Goal: Entertainment & Leisure: Browse casually

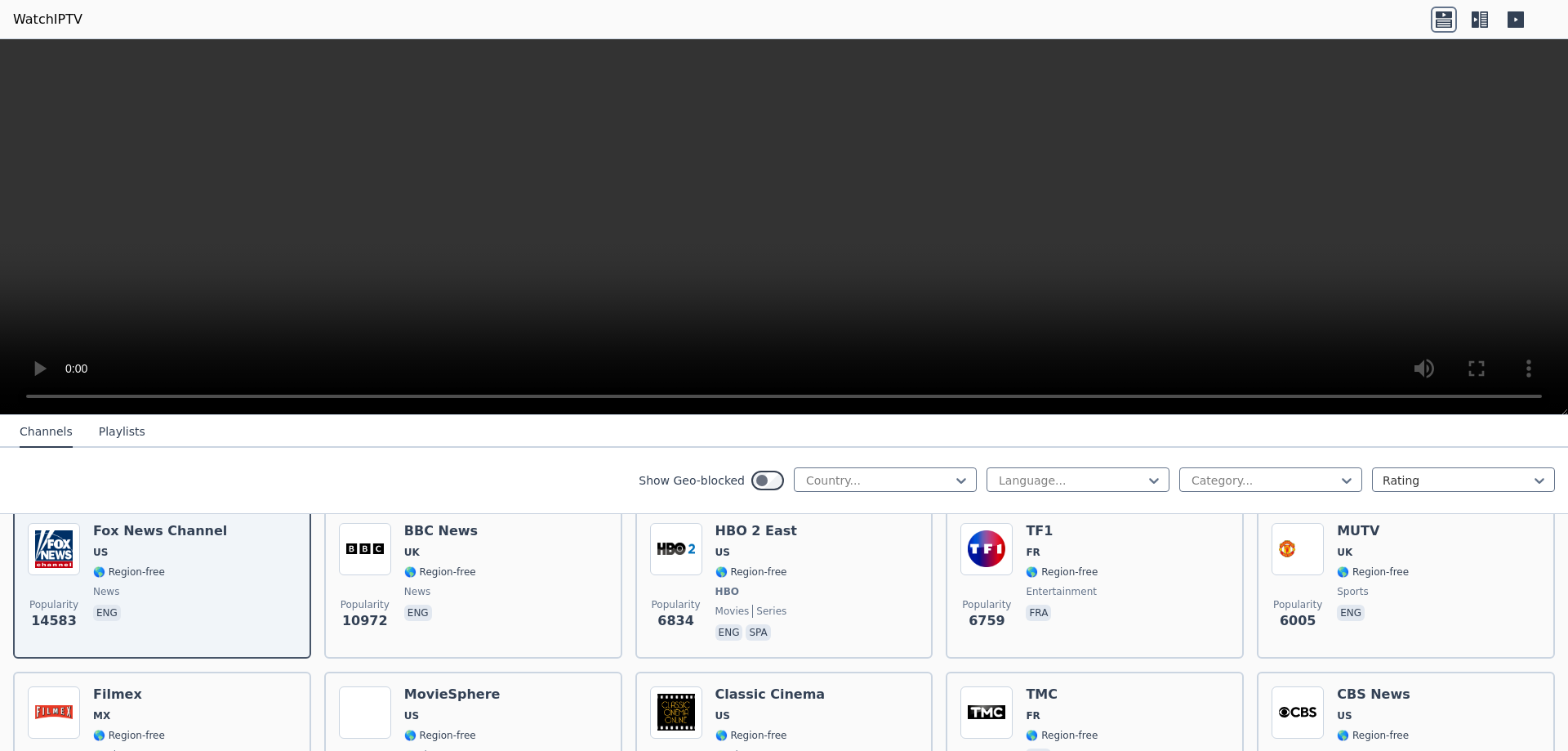
scroll to position [245, 0]
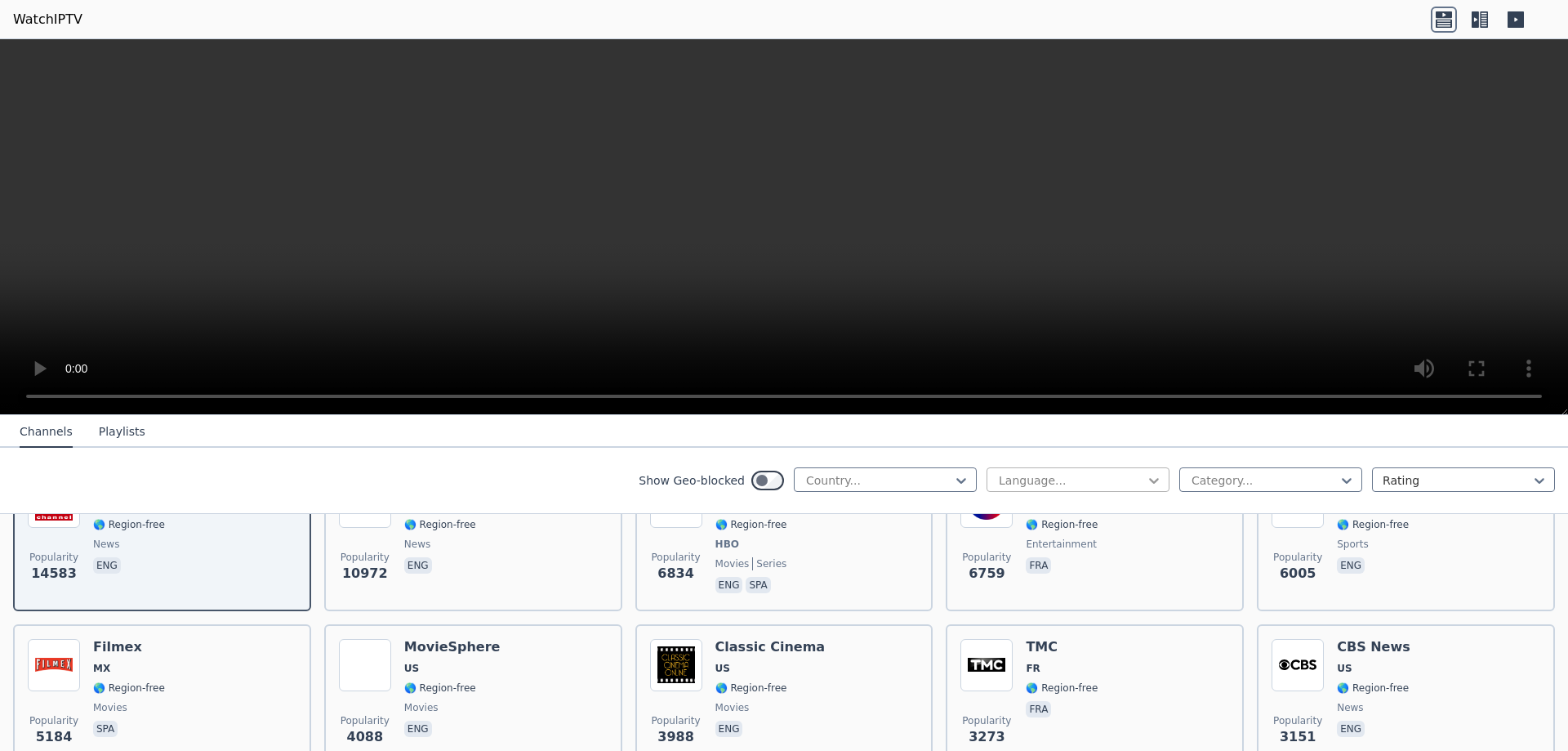
click at [1147, 479] on icon at bounding box center [1154, 480] width 17 height 17
click at [1049, 607] on div "French" at bounding box center [1078, 605] width 183 height 30
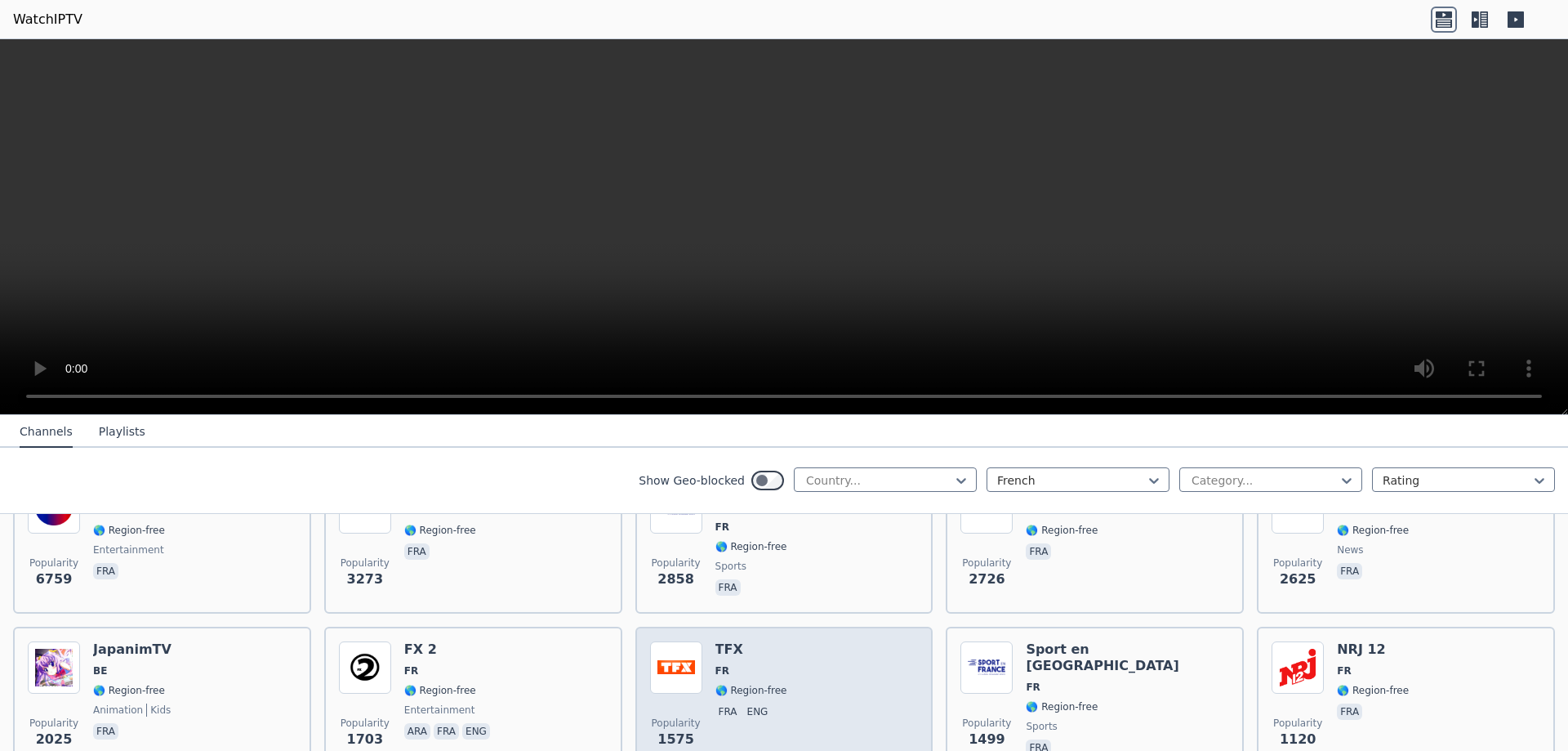
scroll to position [245, 0]
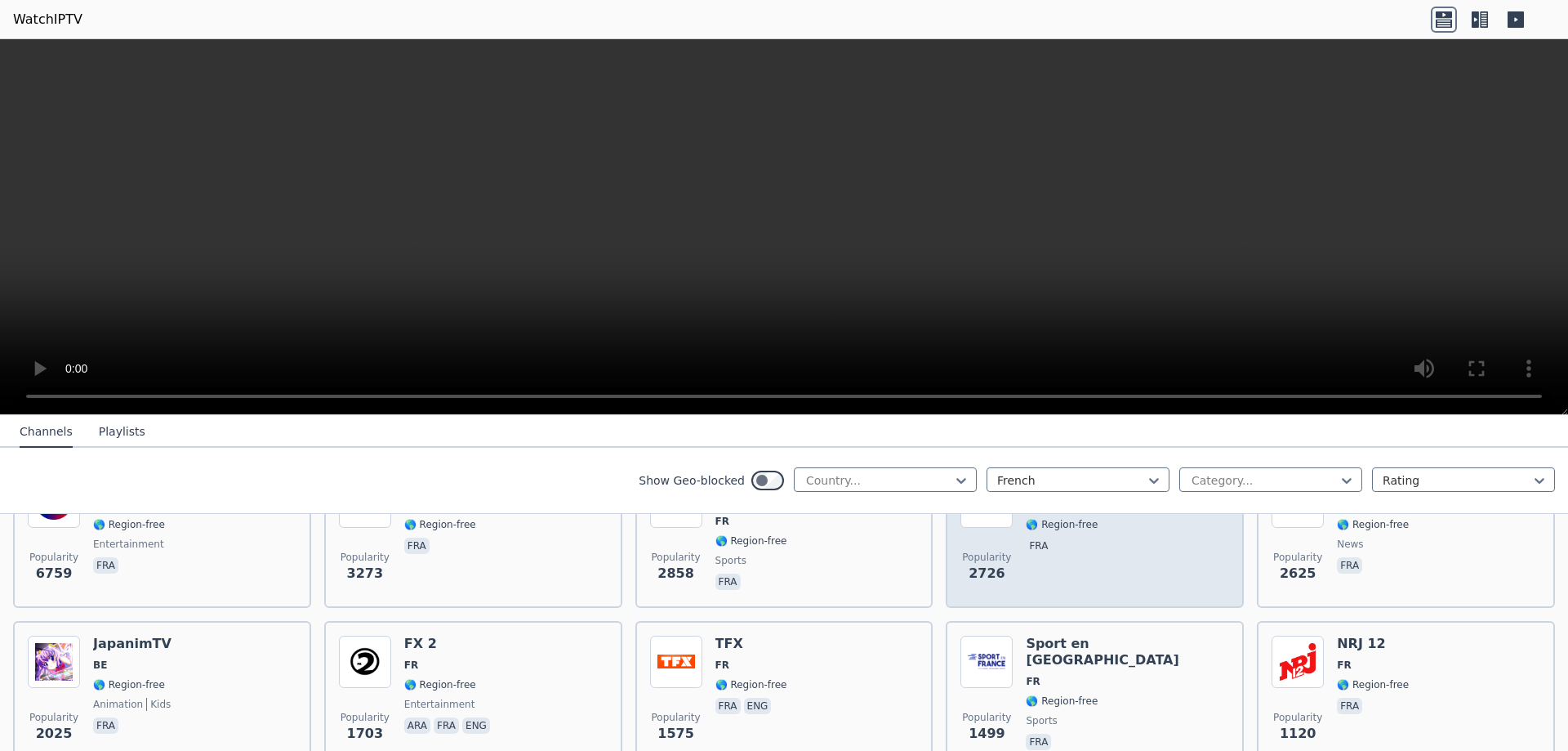
click at [1087, 572] on div "Popularity 2726 LCN CA 🌎 Region-free fra" at bounding box center [1094, 534] width 268 height 118
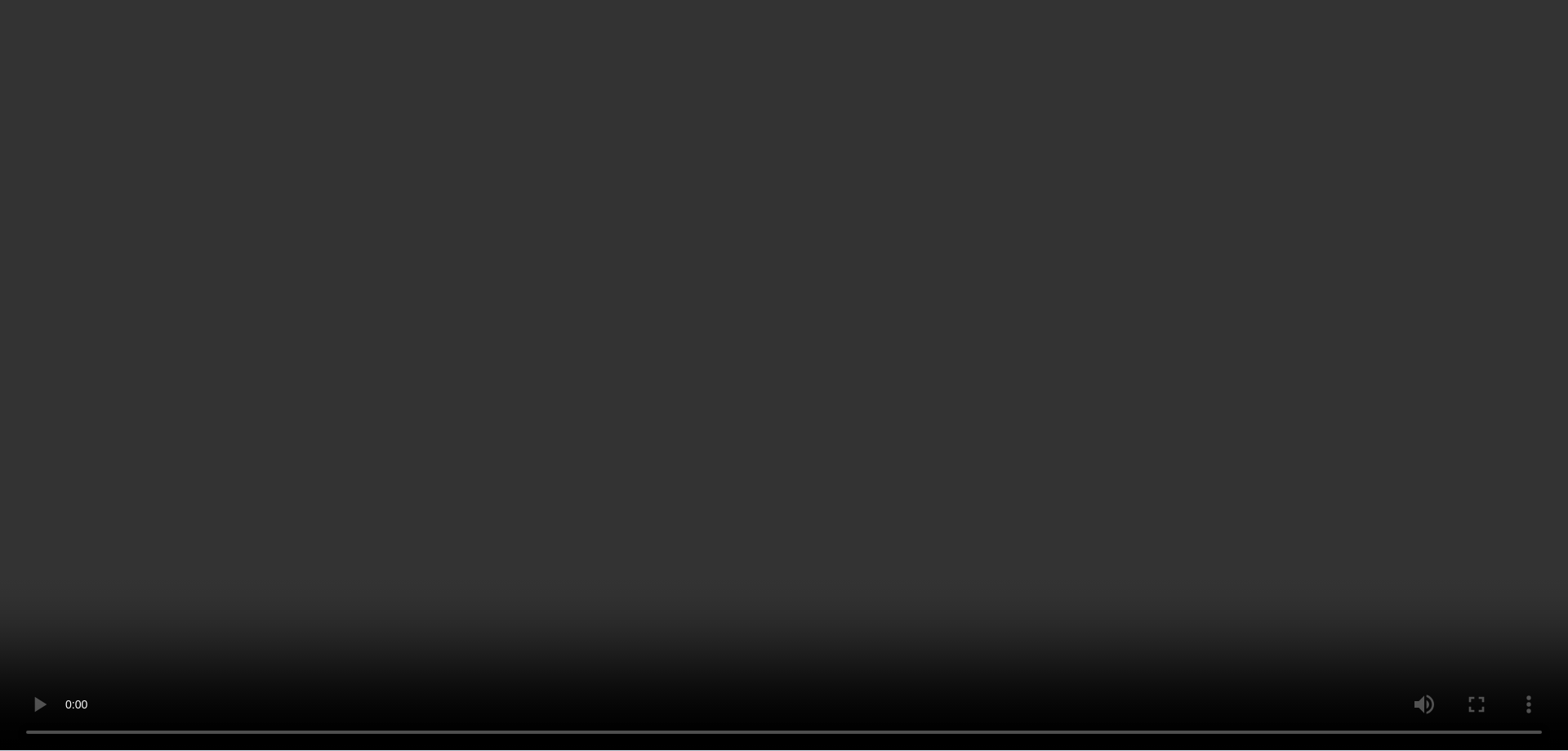
scroll to position [1225, 0]
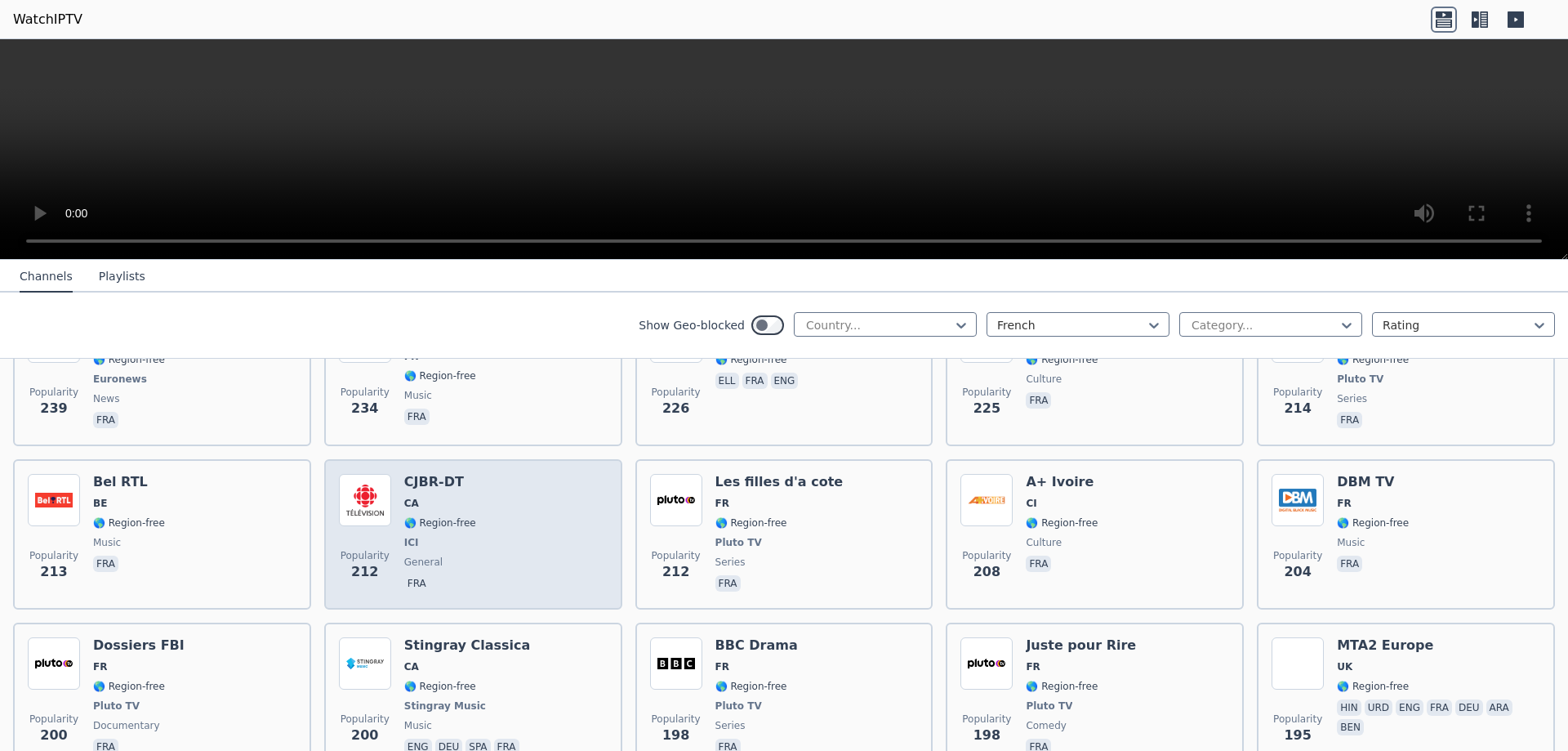
click at [372, 485] on img at bounding box center [365, 500] width 52 height 52
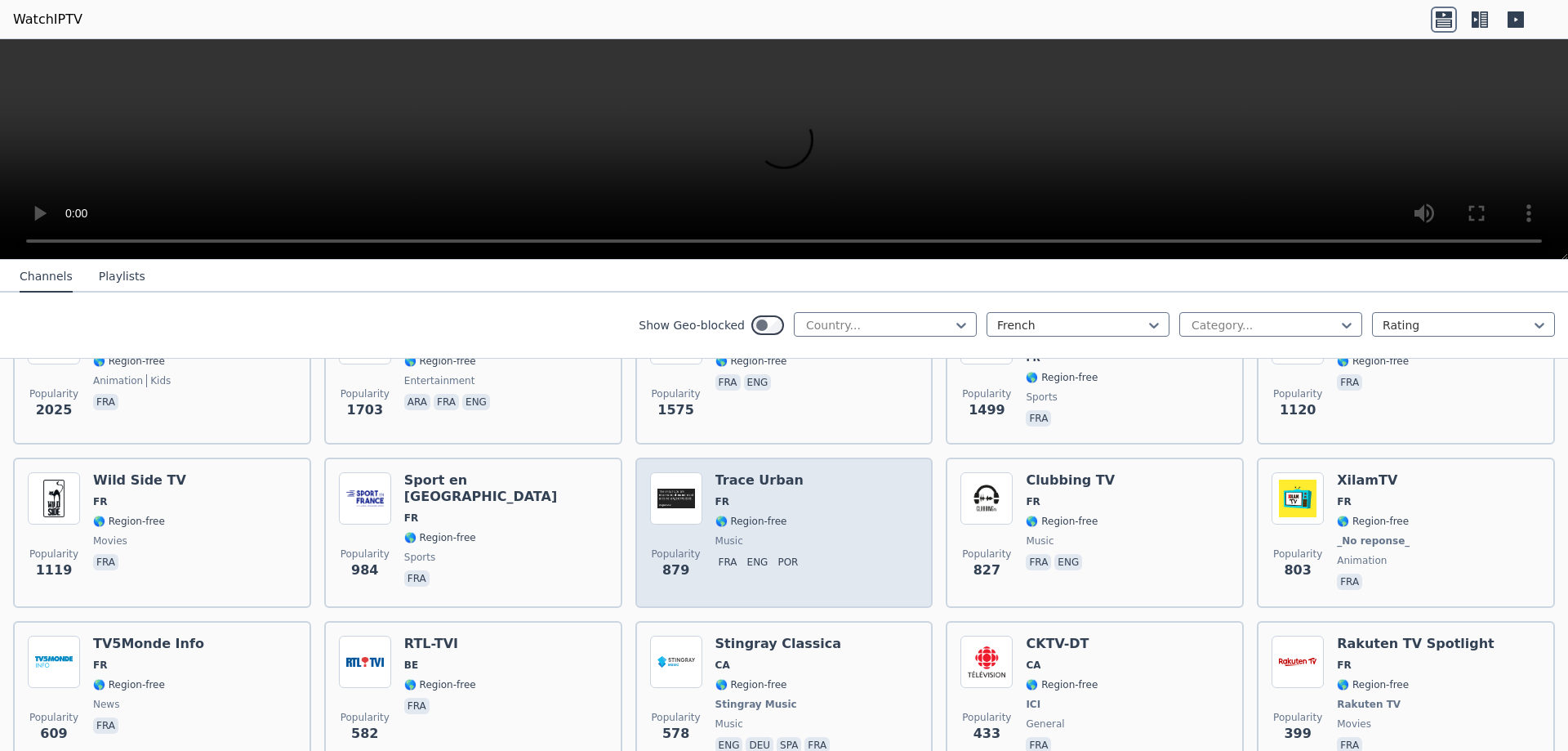
scroll to position [408, 0]
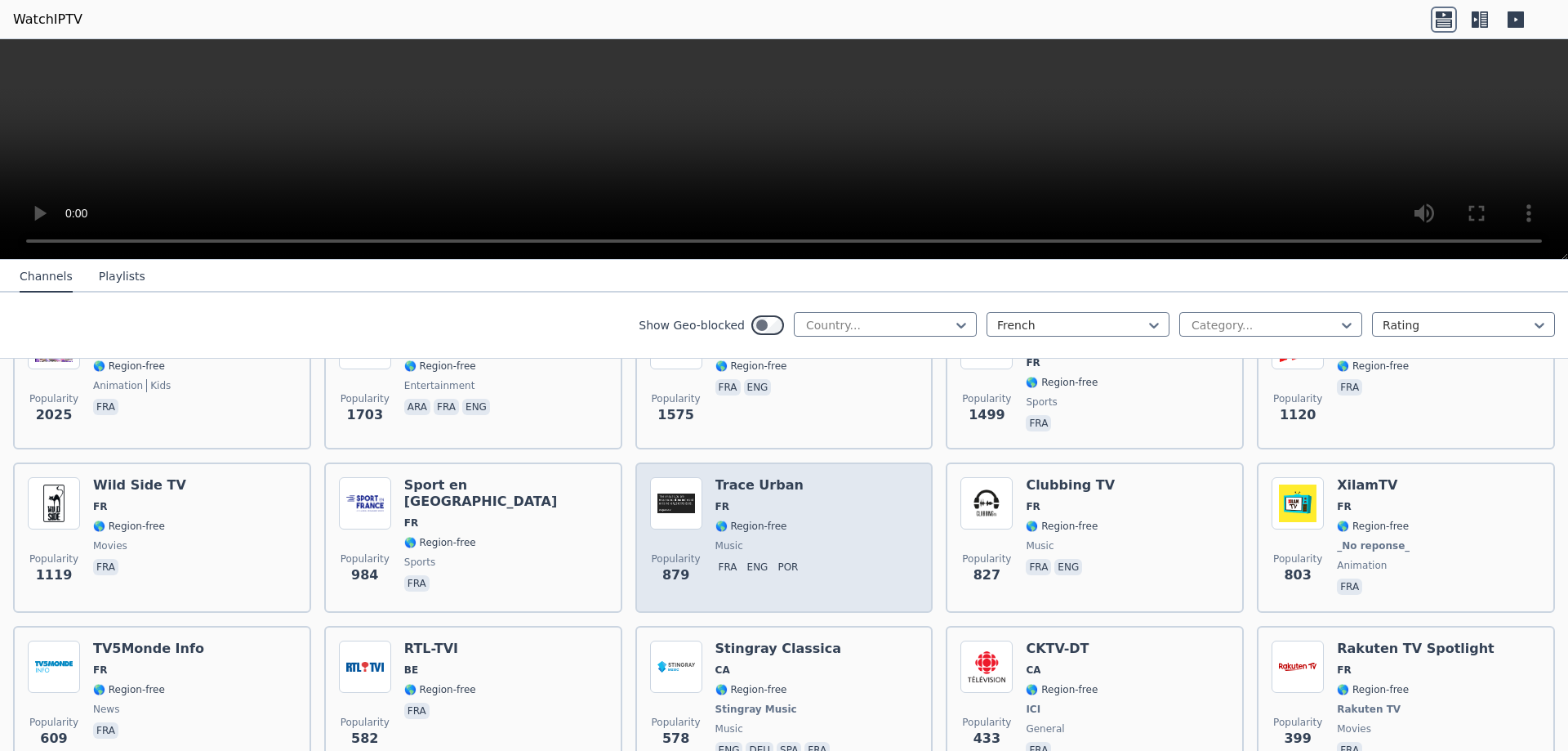
click at [808, 523] on div "Popularity 879 Trace Urban FR 🌎 Region-free music fra eng por" at bounding box center [784, 538] width 268 height 121
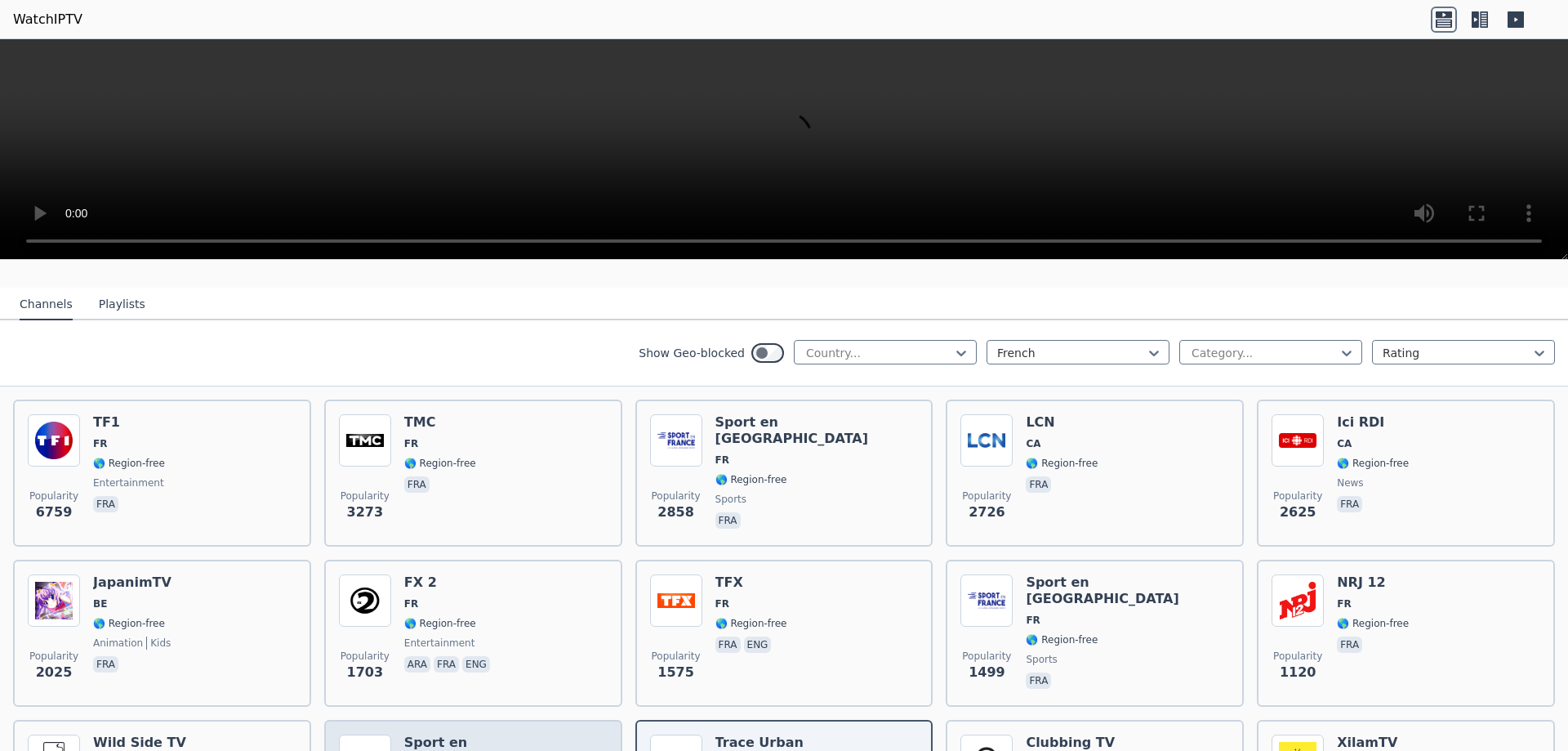
scroll to position [81, 0]
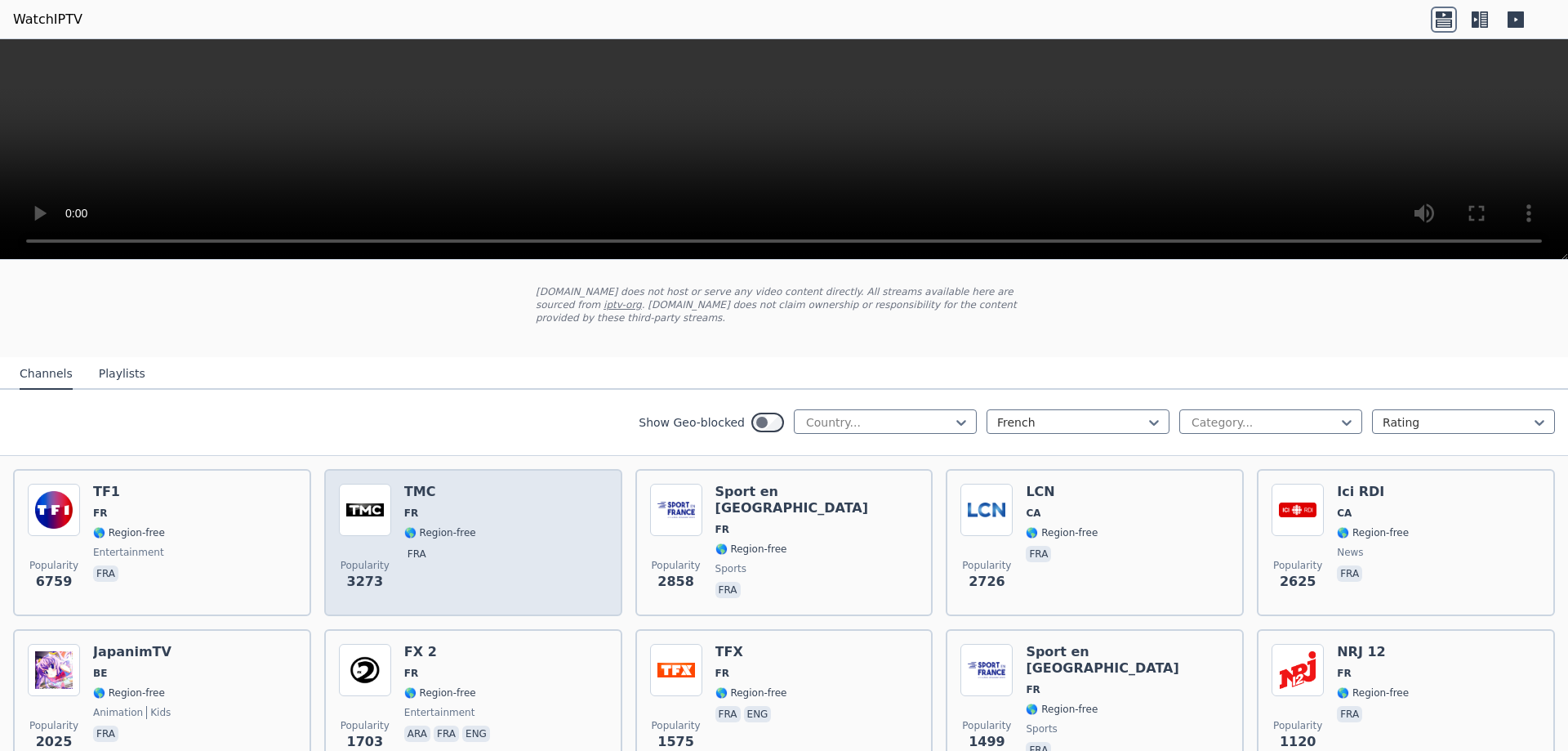
click at [490, 508] on div "Popularity 3273 TMC FR 🌎 Region-free fra" at bounding box center [473, 542] width 268 height 118
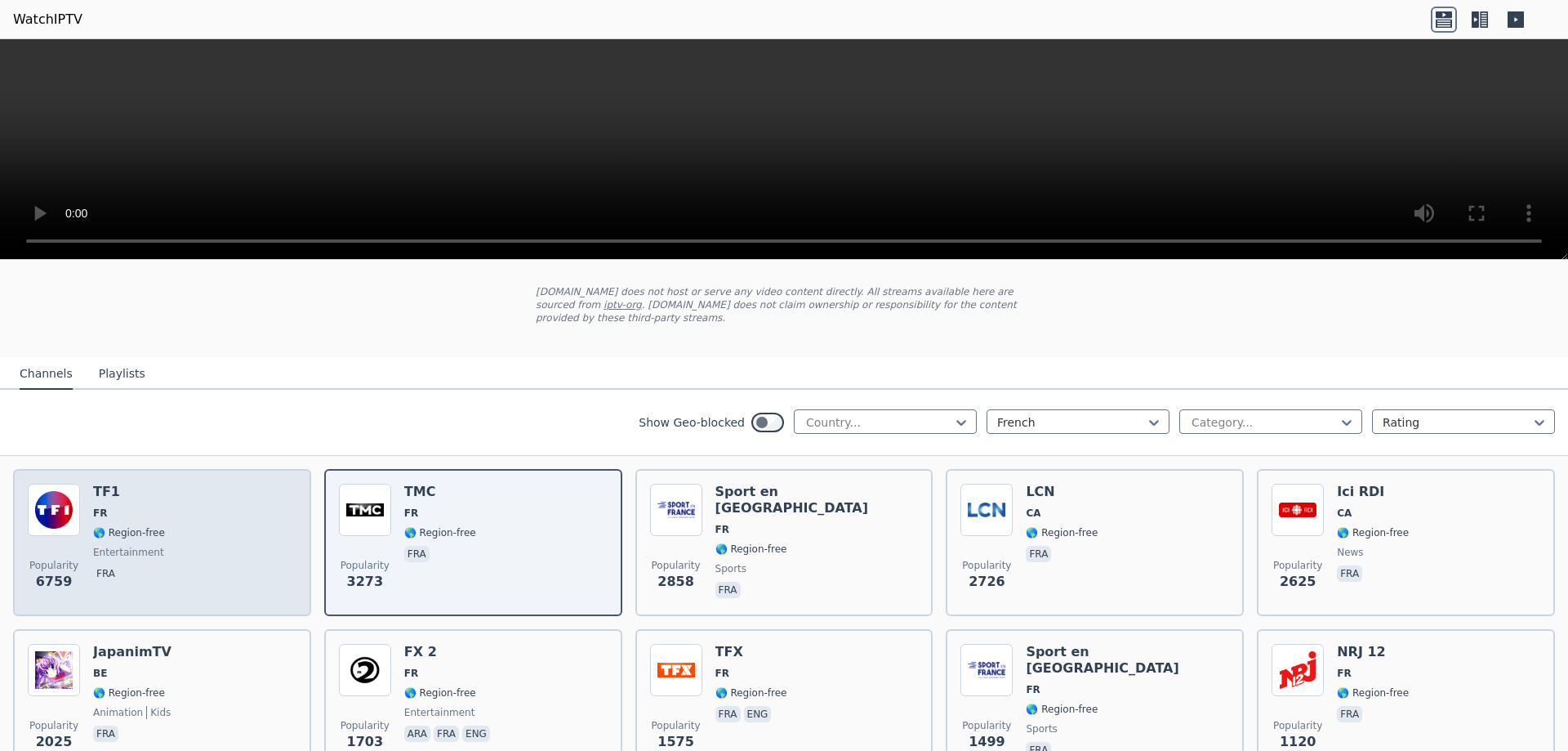
click at [212, 527] on div "Popularity 6759 TF1 FR 🌎 Region-free entertainment fra" at bounding box center [162, 542] width 268 height 118
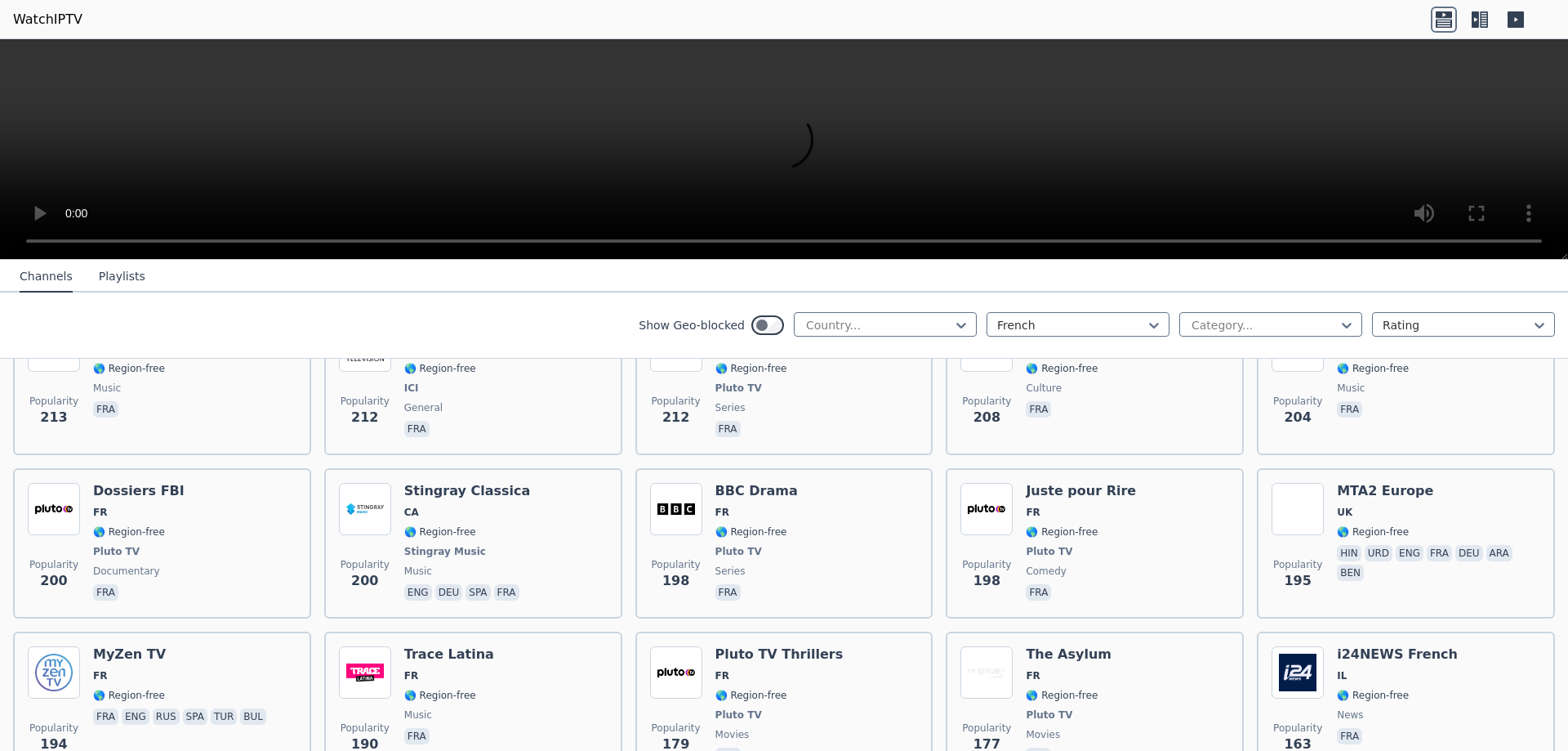
scroll to position [1388, 0]
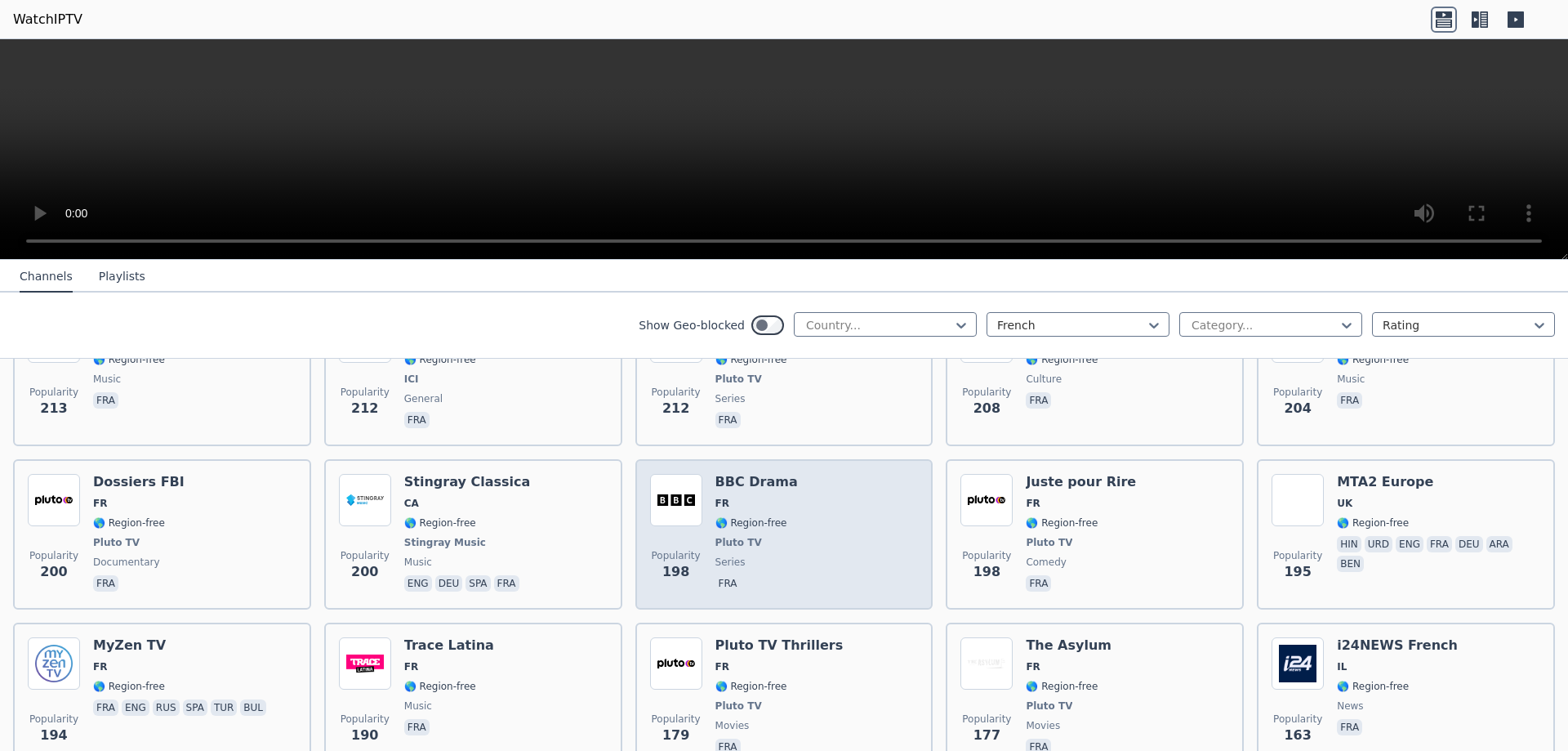
click at [801, 514] on div "Popularity 198 BBC Drama FR 🌎 Region-free Pluto TV series fra" at bounding box center [784, 534] width 268 height 121
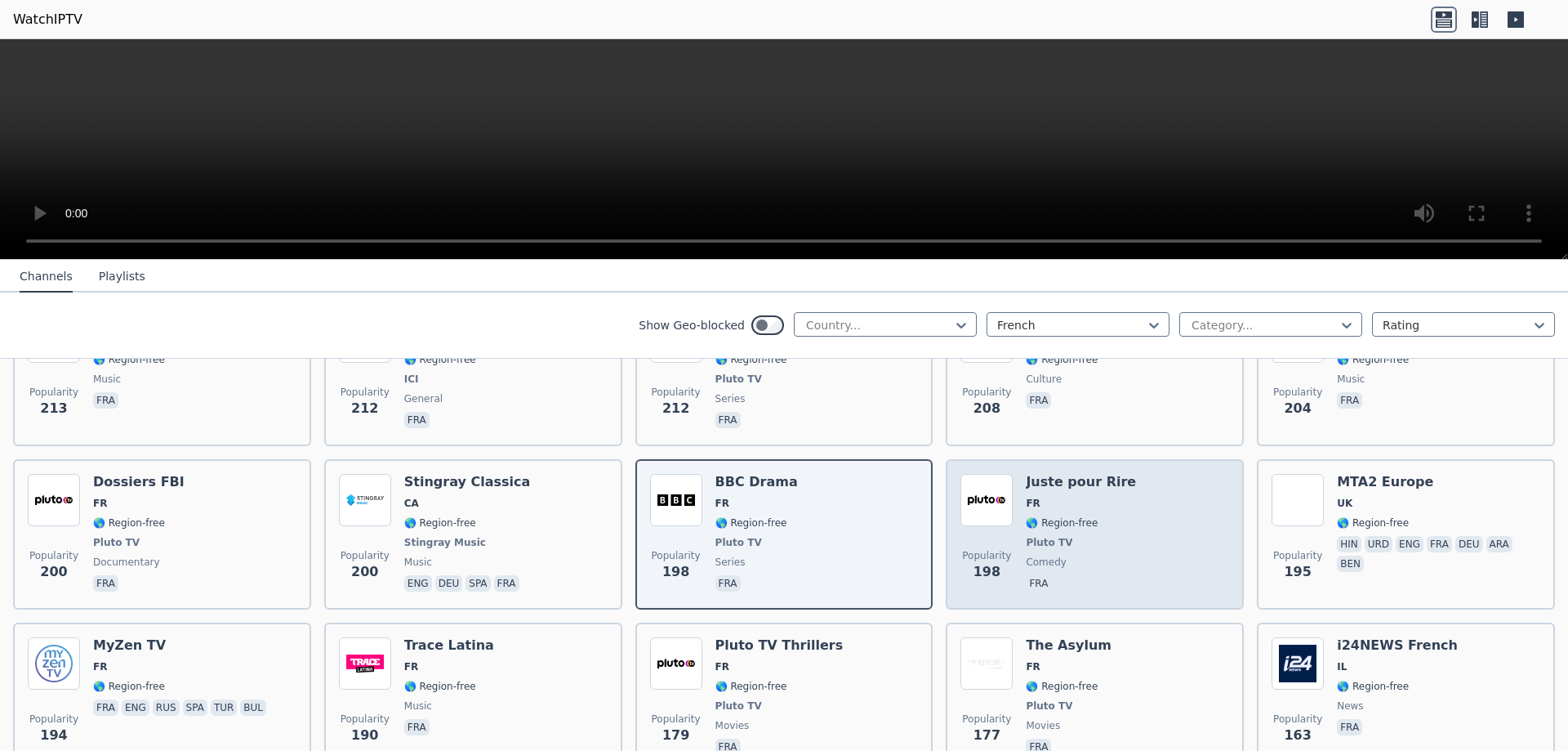
click at [1094, 503] on div "Juste pour Rire FR 🌎 Region-free Pluto TV comedy fra" at bounding box center [1080, 534] width 110 height 121
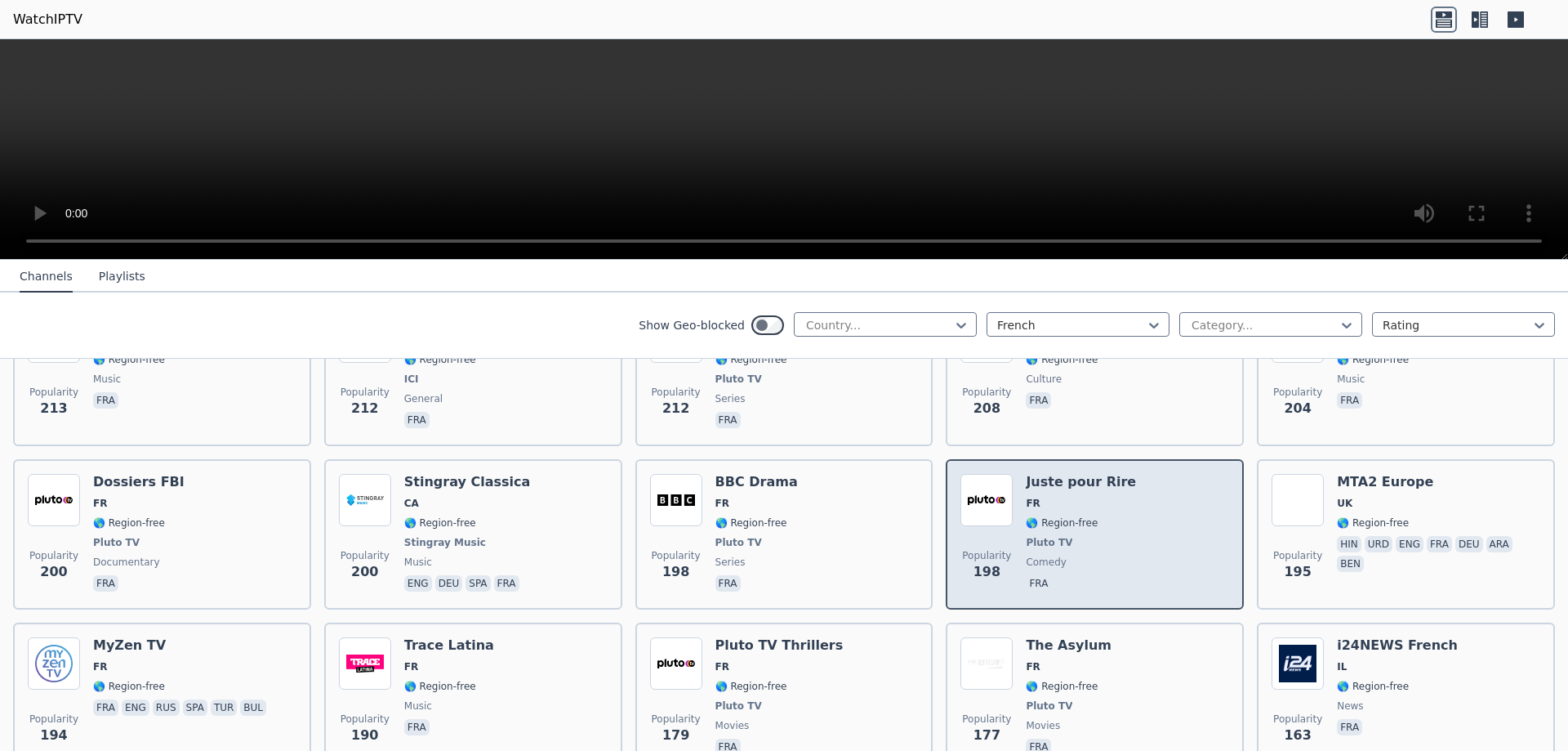
click at [1094, 503] on div "Juste pour Rire FR 🌎 Region-free Pluto TV comedy fra" at bounding box center [1080, 534] width 110 height 121
click at [1095, 503] on div "Juste pour Rire FR 🌎 Region-free Pluto TV comedy fra" at bounding box center [1080, 534] width 110 height 121
click at [1063, 516] on span "🌎 Region-free" at bounding box center [1061, 522] width 72 height 13
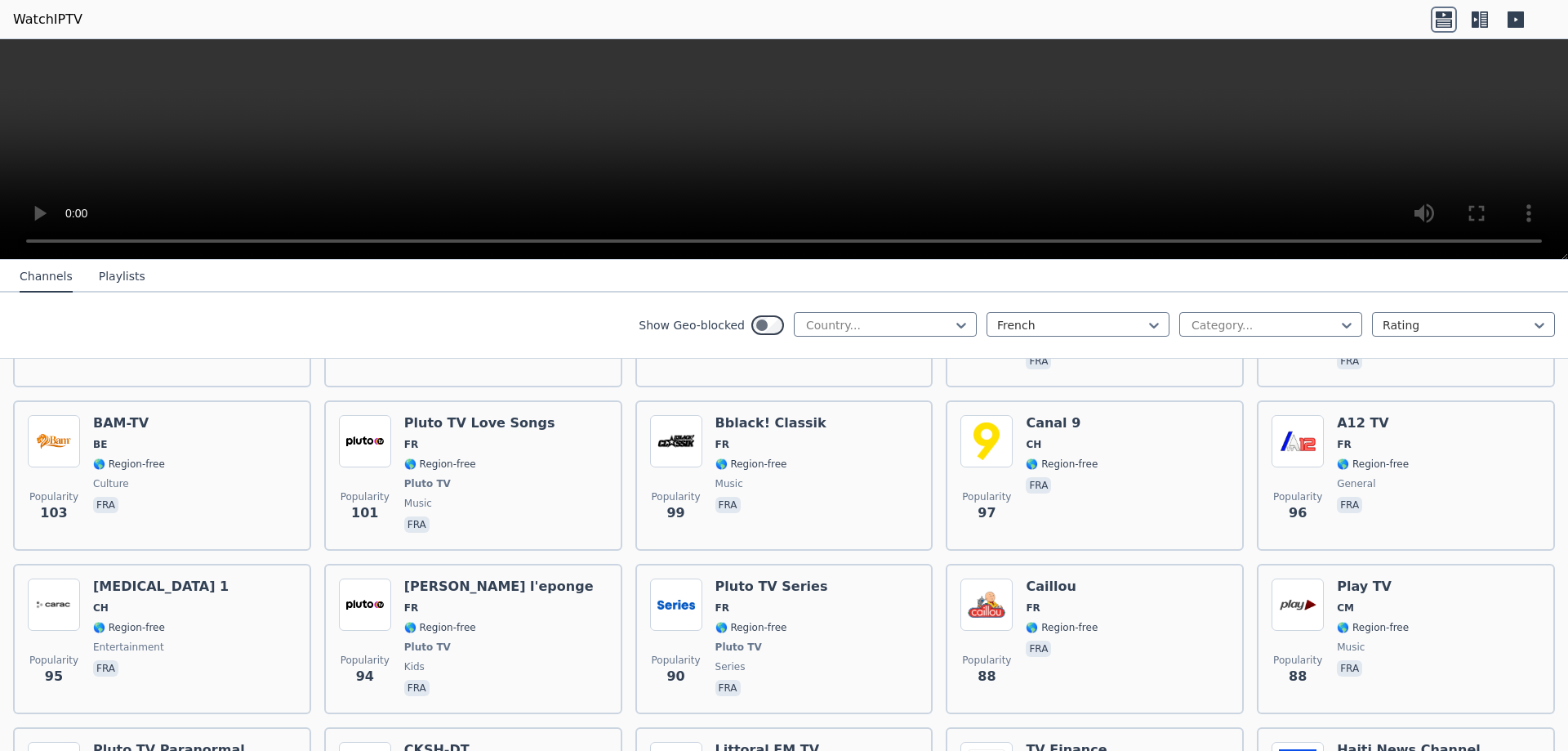
scroll to position [2777, 0]
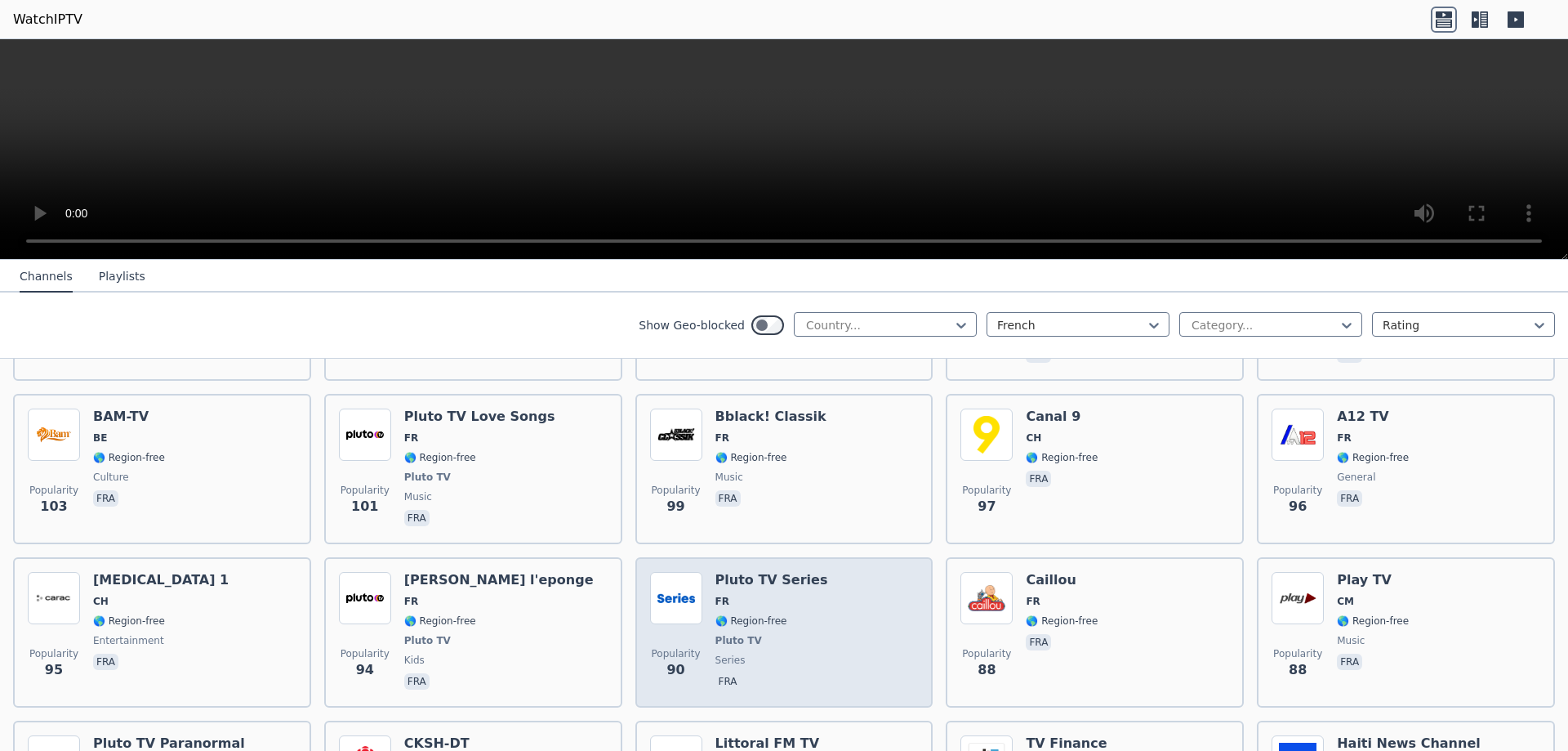
click at [766, 615] on span "🌎 Region-free" at bounding box center [751, 621] width 72 height 13
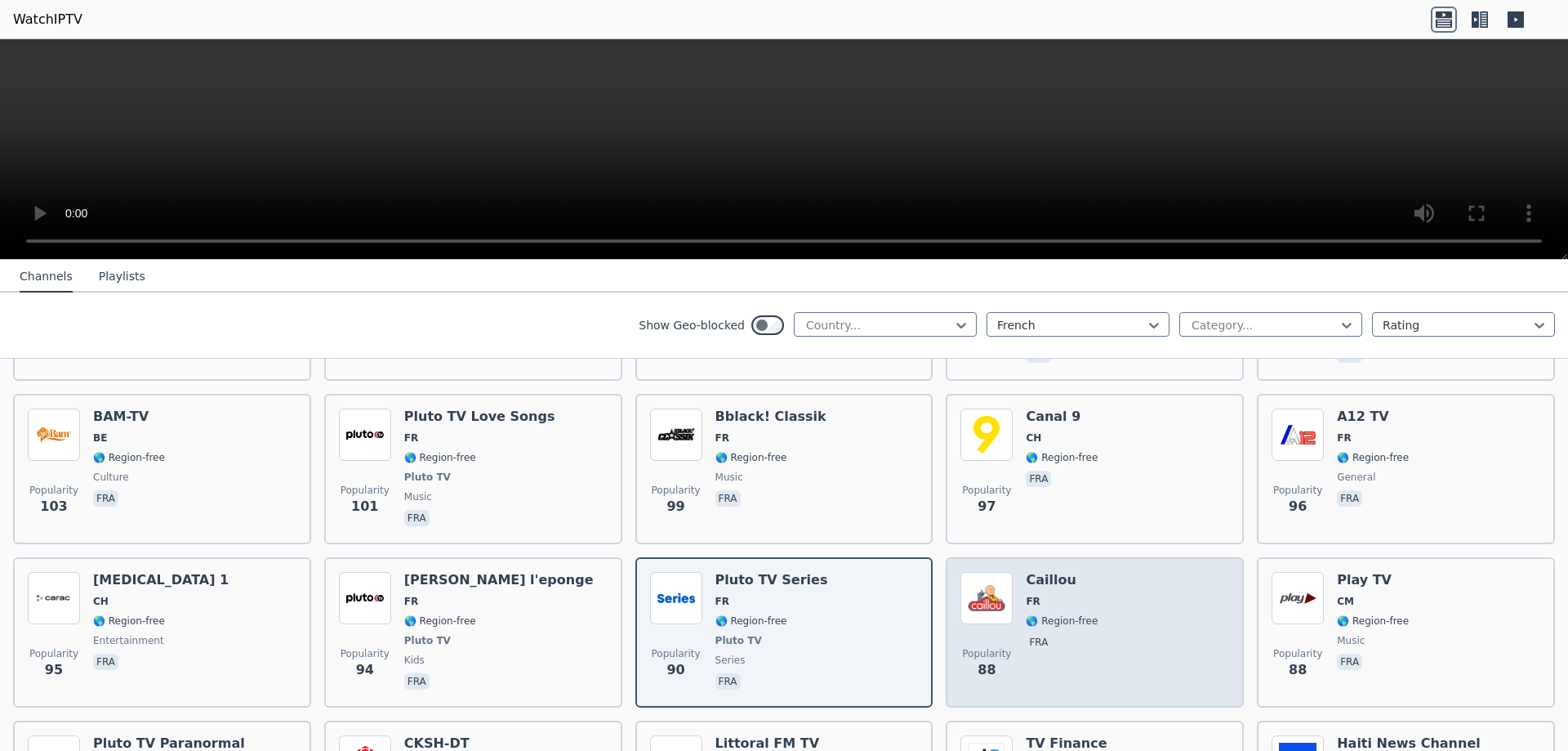
click at [1046, 580] on div "Caillou FR 🌎 Region-free fra" at bounding box center [1061, 632] width 72 height 121
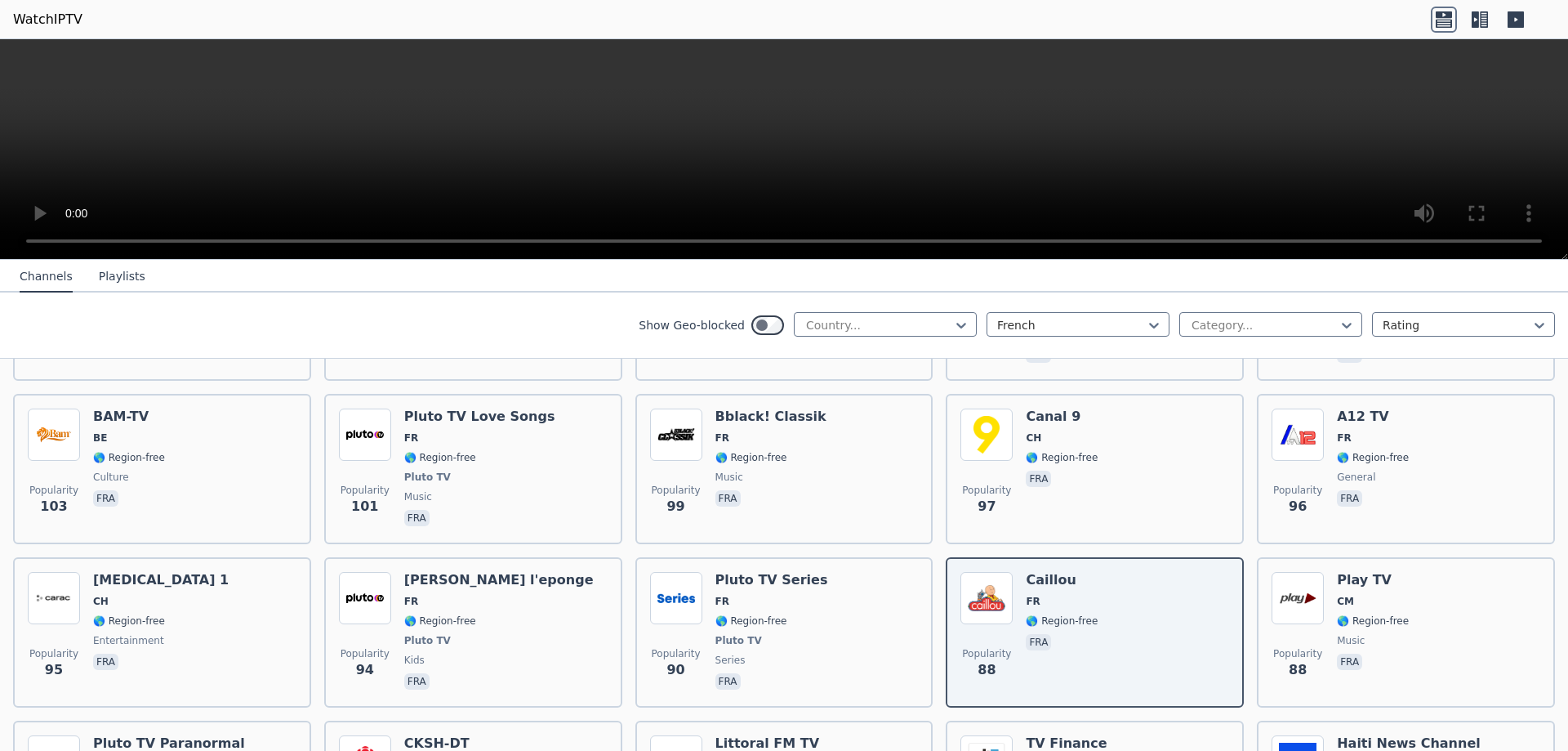
click at [1476, 12] on icon at bounding box center [1475, 19] width 7 height 17
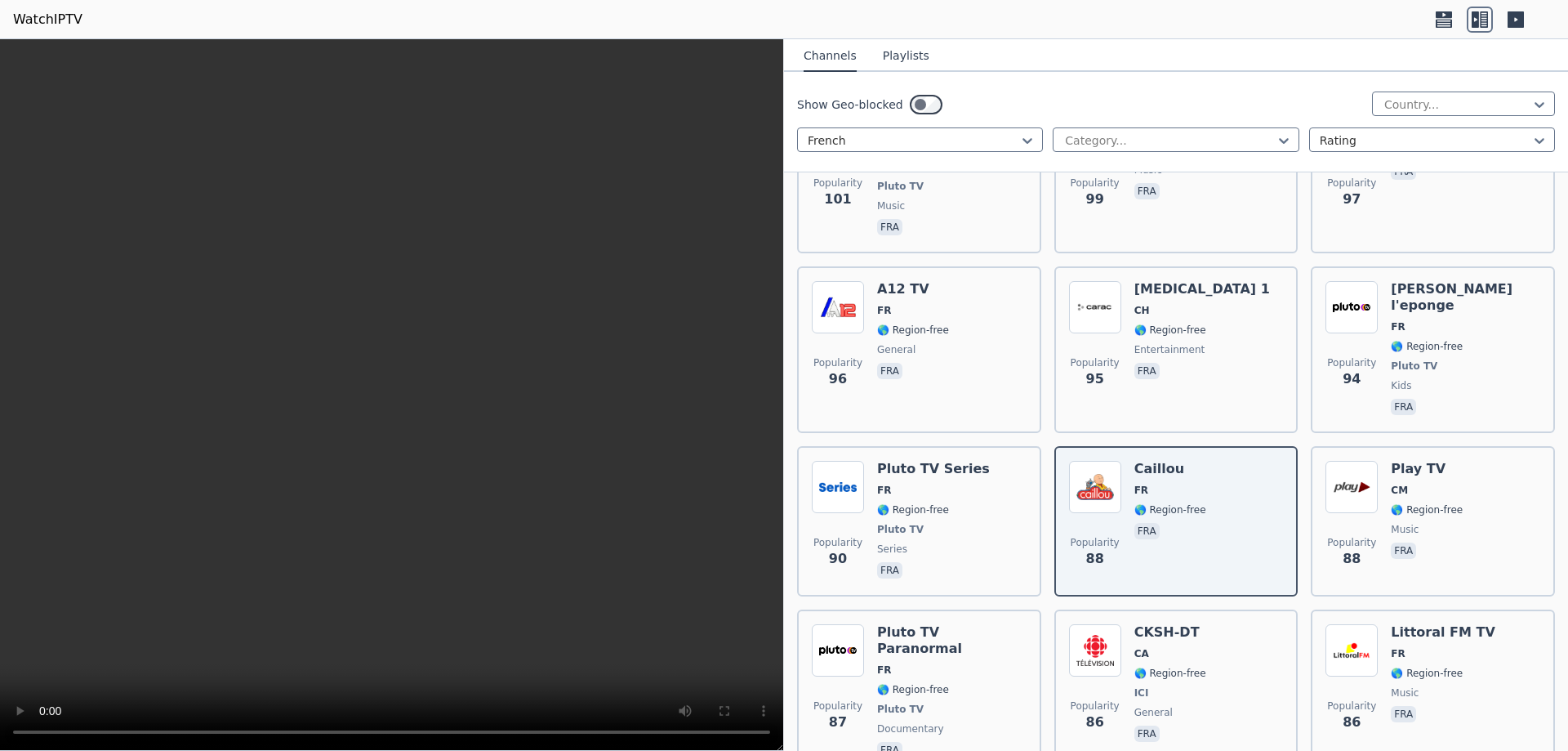
scroll to position [4819, 0]
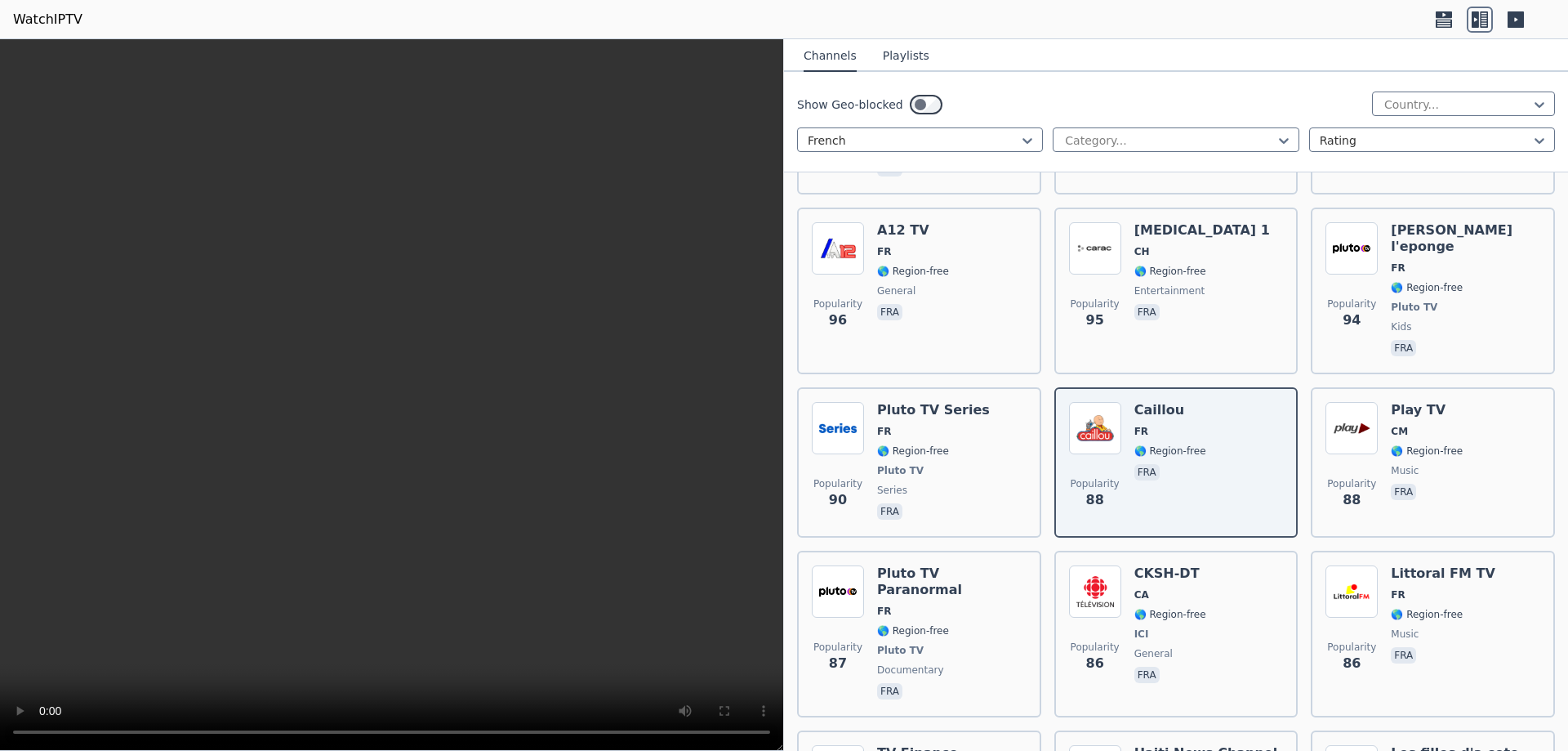
click at [1169, 566] on div "CKSH-DT CA 🌎 Region-free ICI general fra" at bounding box center [1170, 634] width 72 height 137
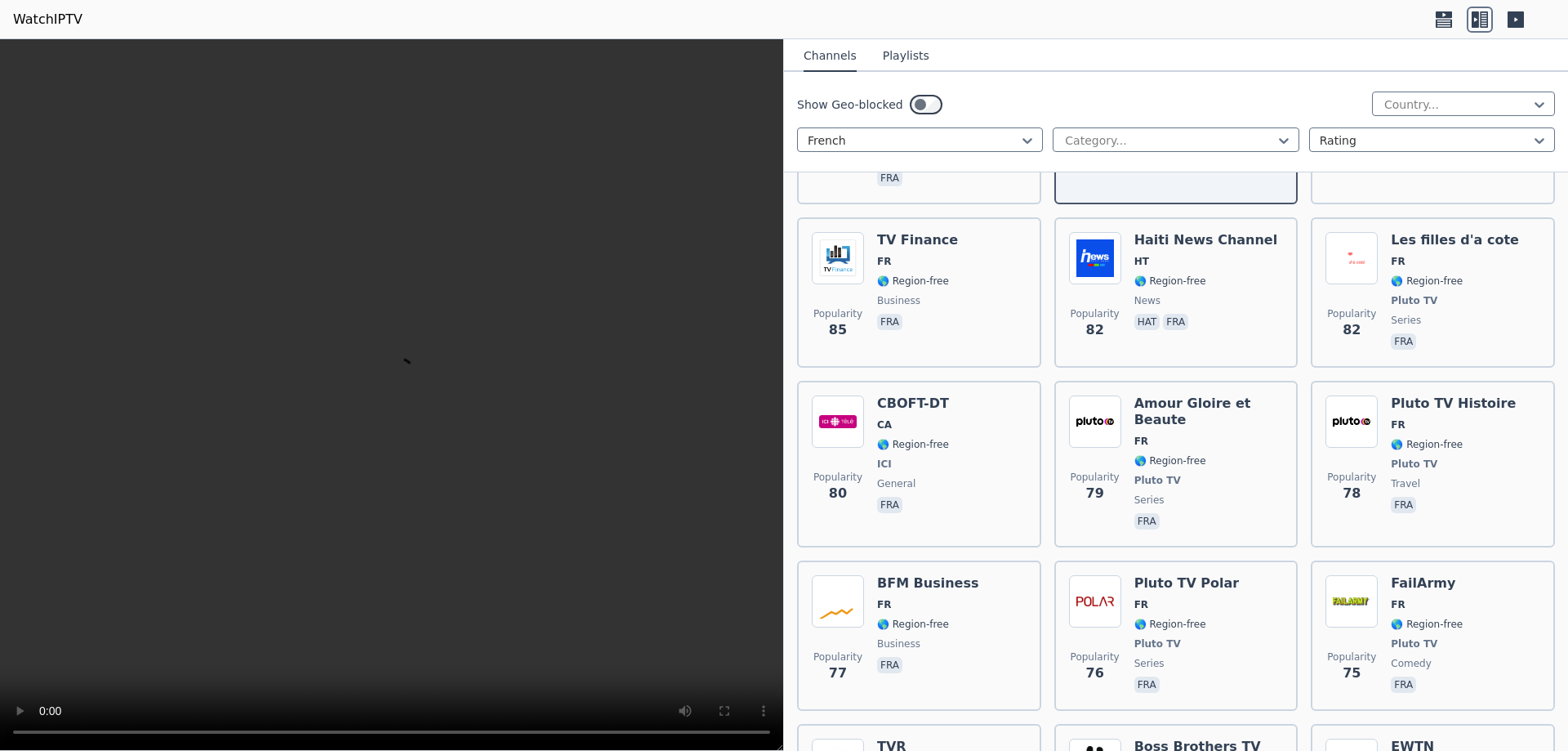
scroll to position [5391, 0]
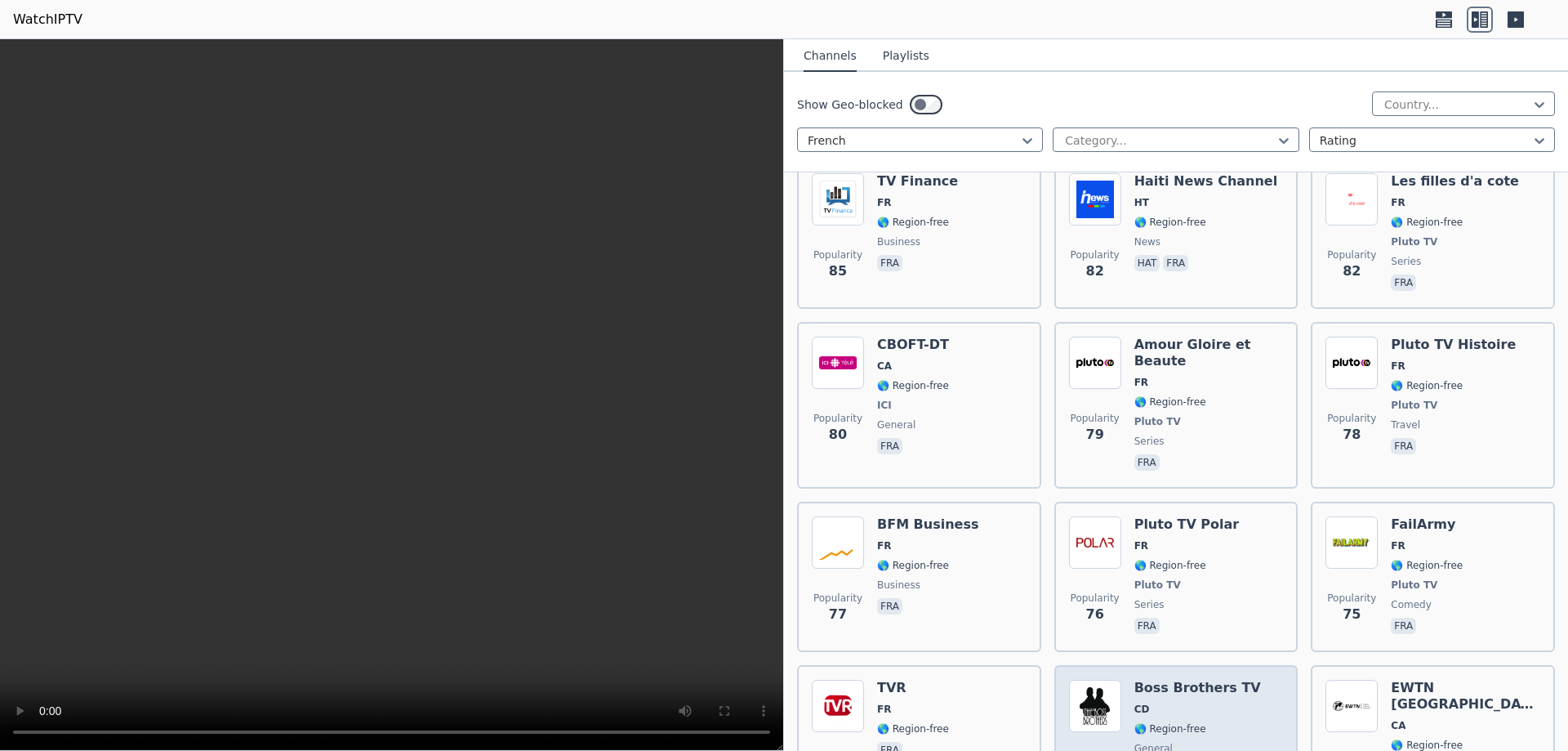
click at [1161, 679] on div "Boss Brothers TV CD 🌎 Region-free general fra" at bounding box center [1197, 738] width 127 height 118
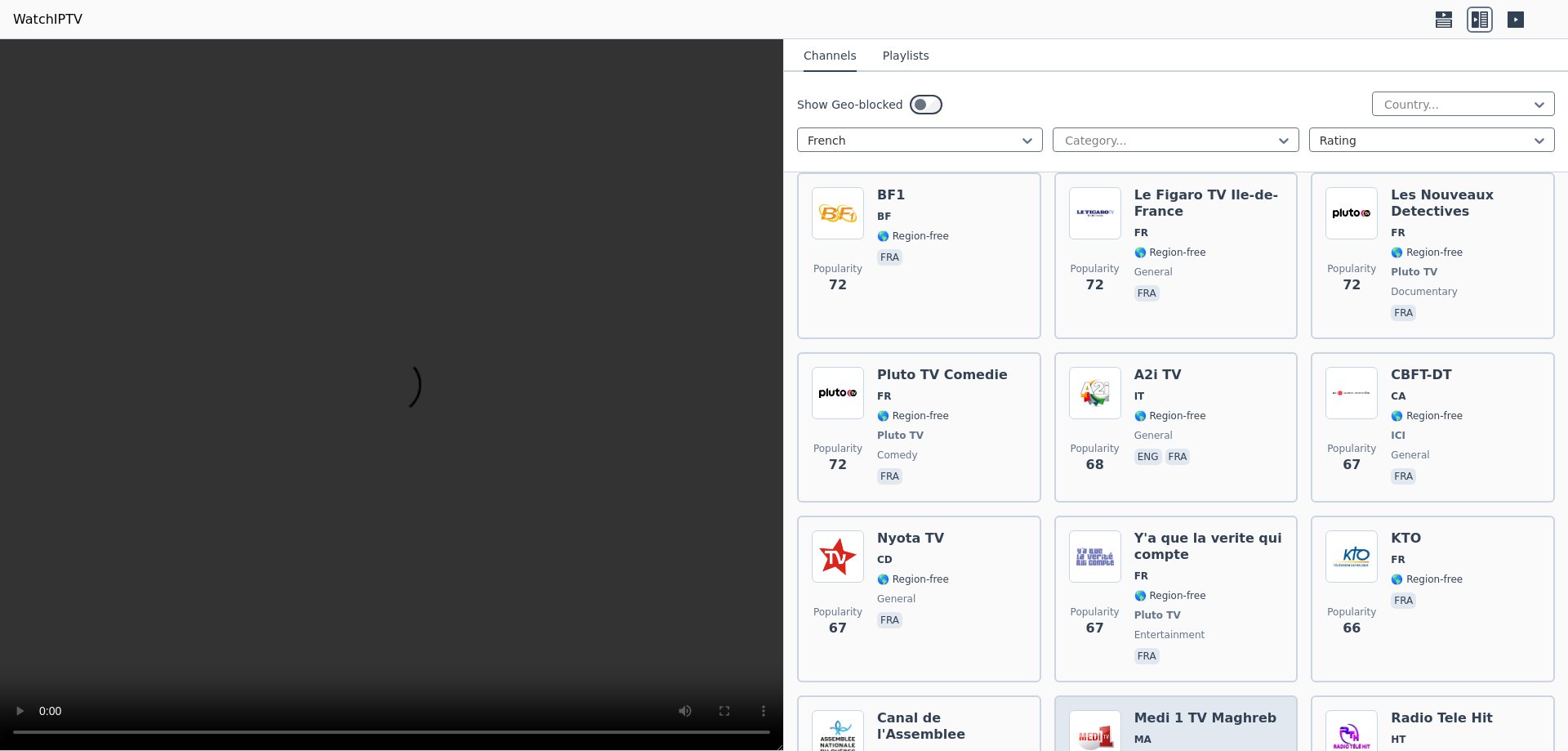
scroll to position [6045, 0]
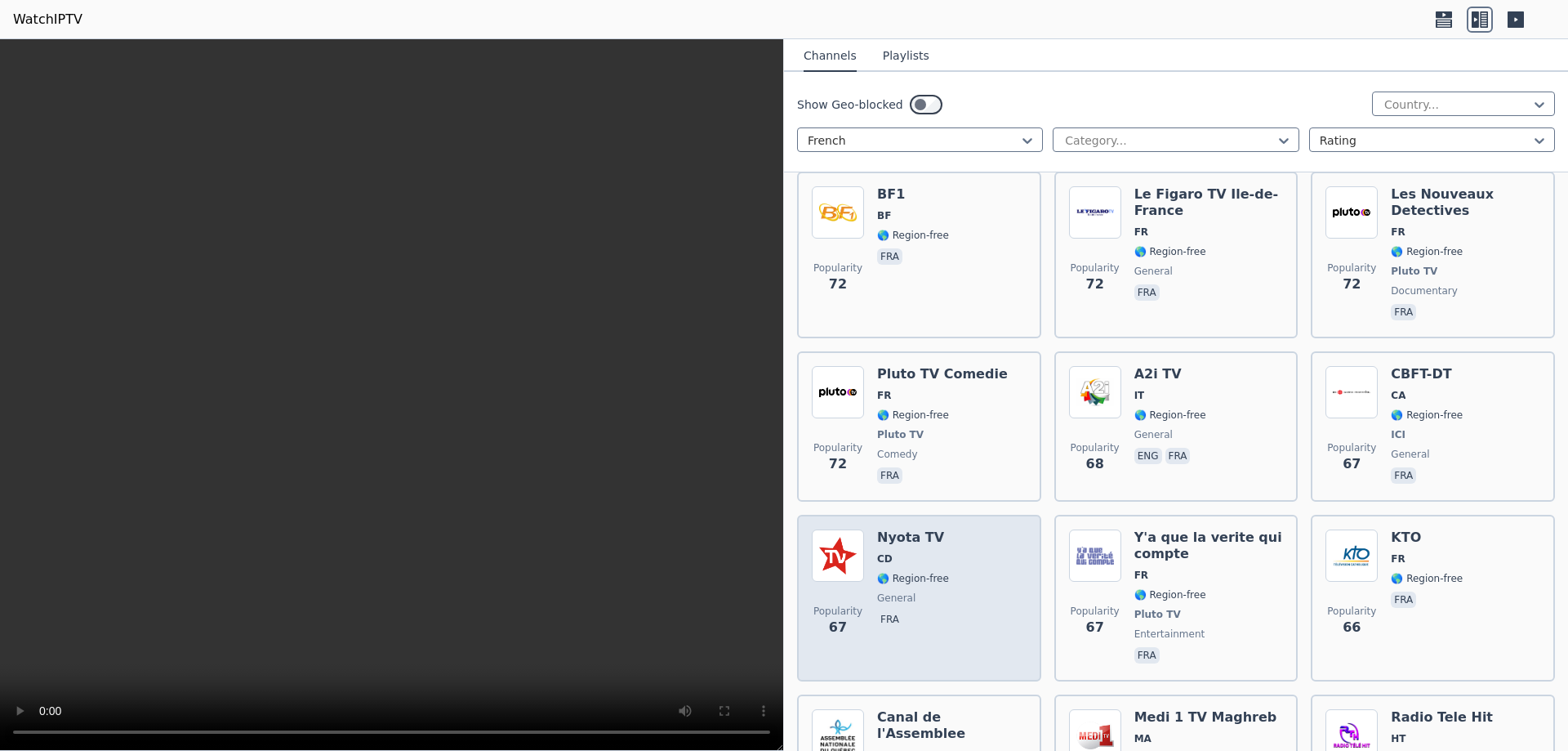
click at [915, 553] on span "CD" at bounding box center [912, 559] width 72 height 13
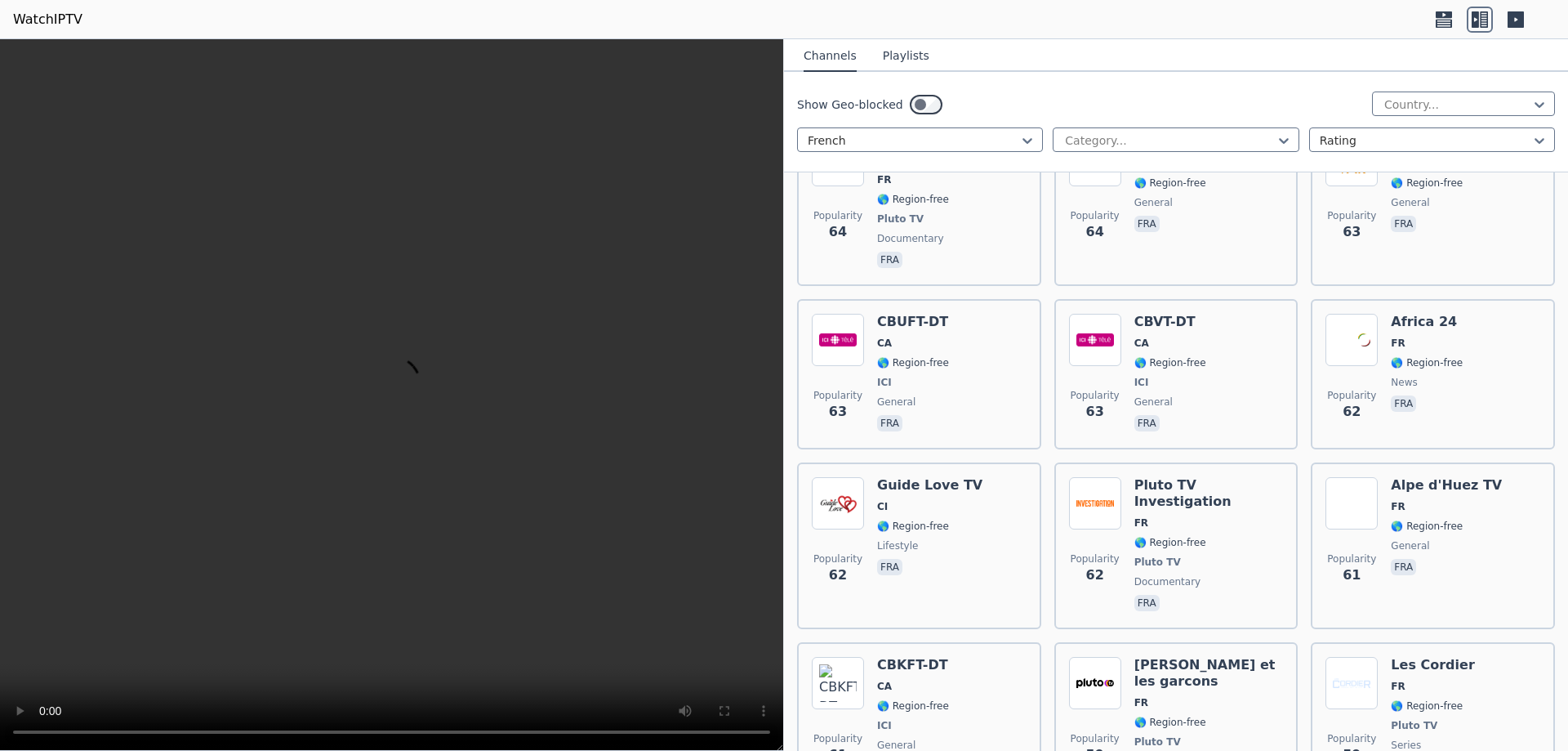
scroll to position [7270, 0]
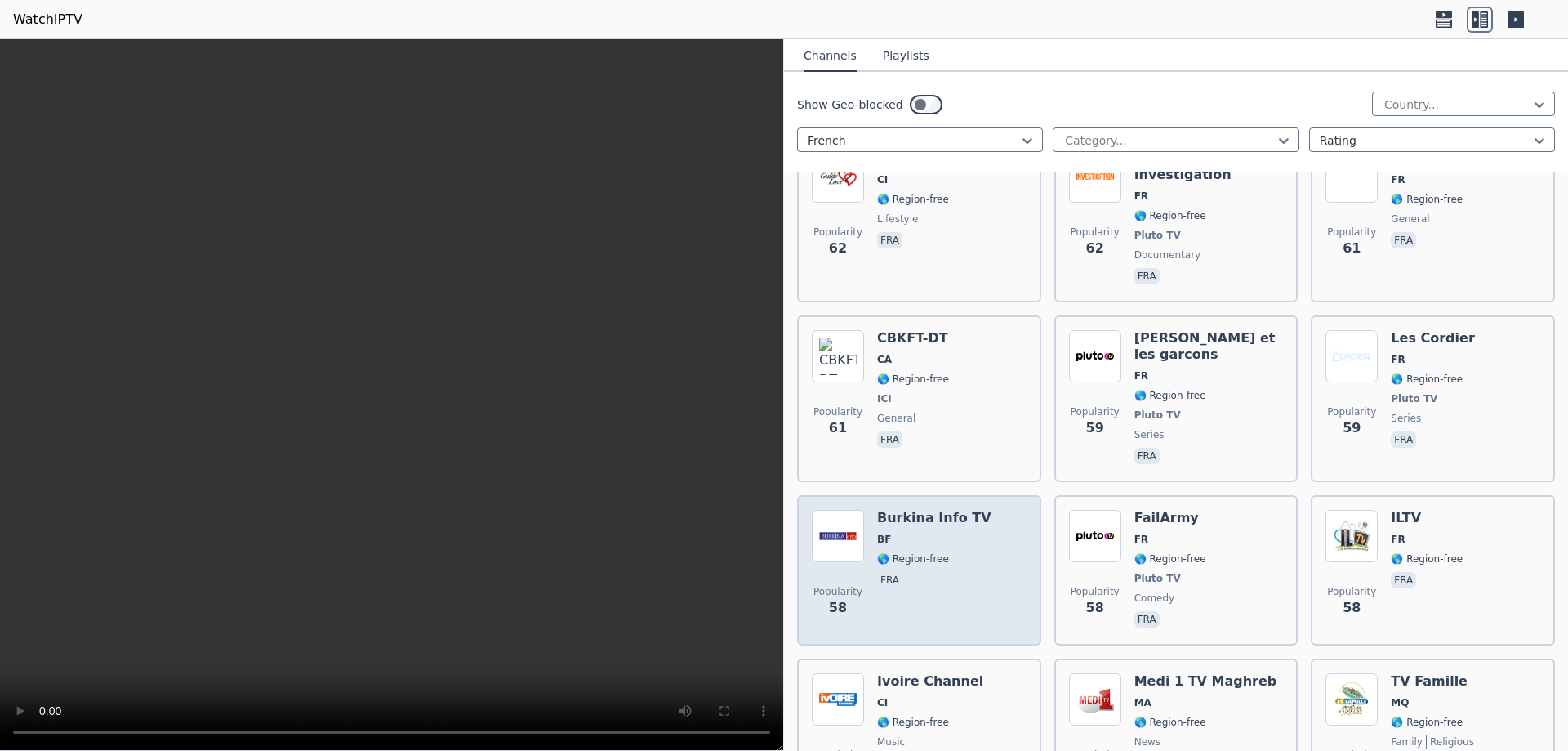
click at [926, 553] on span "🌎 Region-free" at bounding box center [912, 559] width 72 height 13
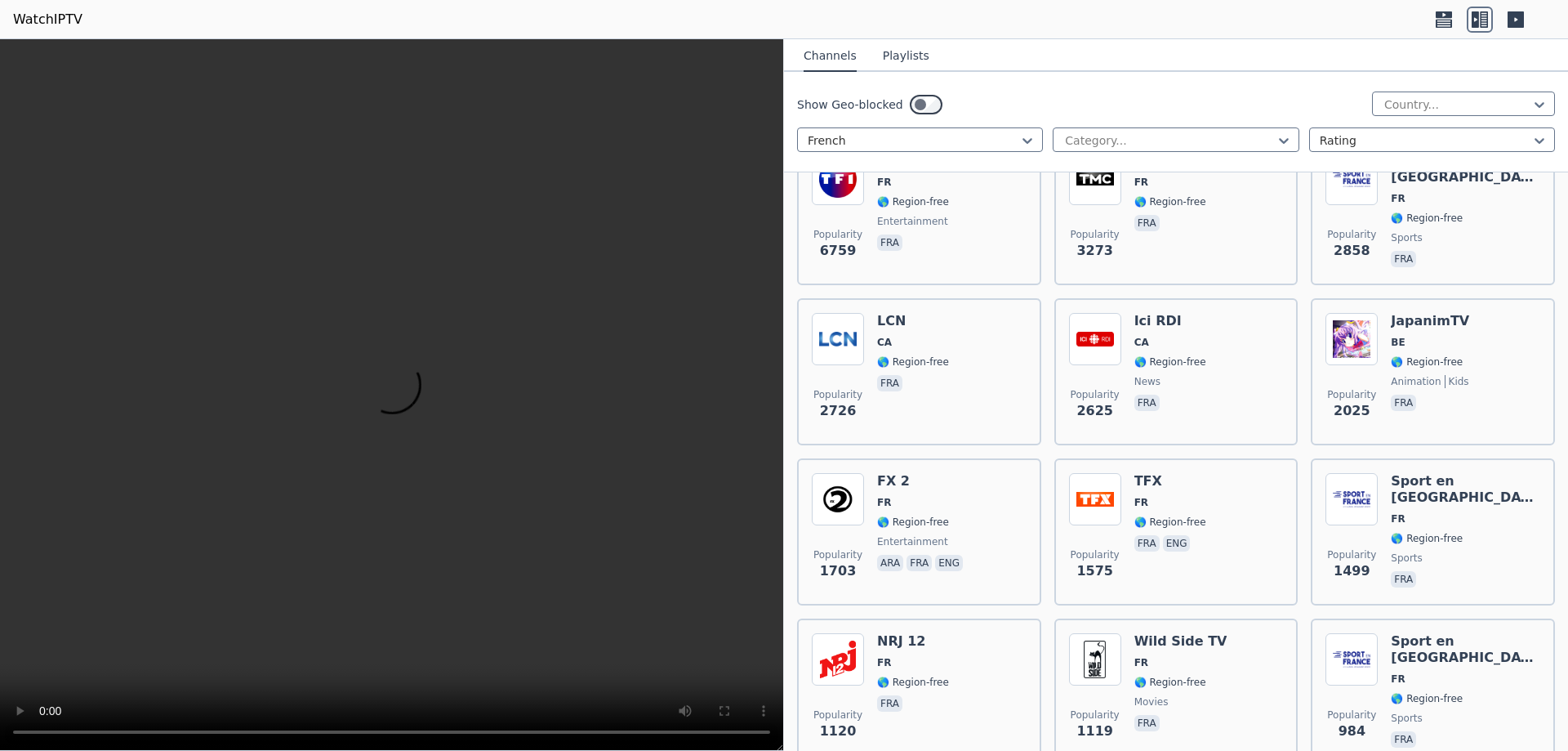
scroll to position [0, 0]
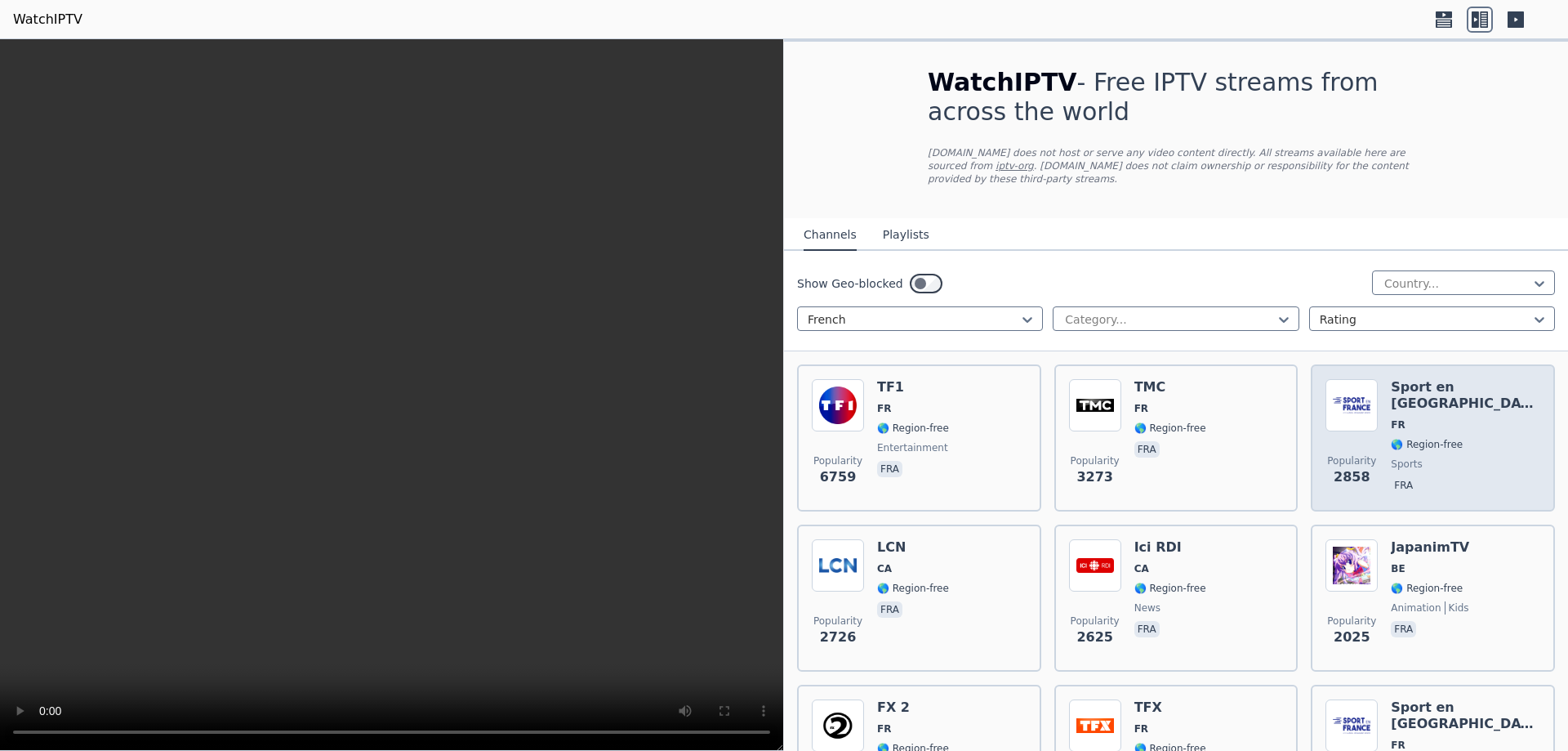
click at [1395, 438] on span "🌎 Region-free" at bounding box center [1426, 444] width 72 height 13
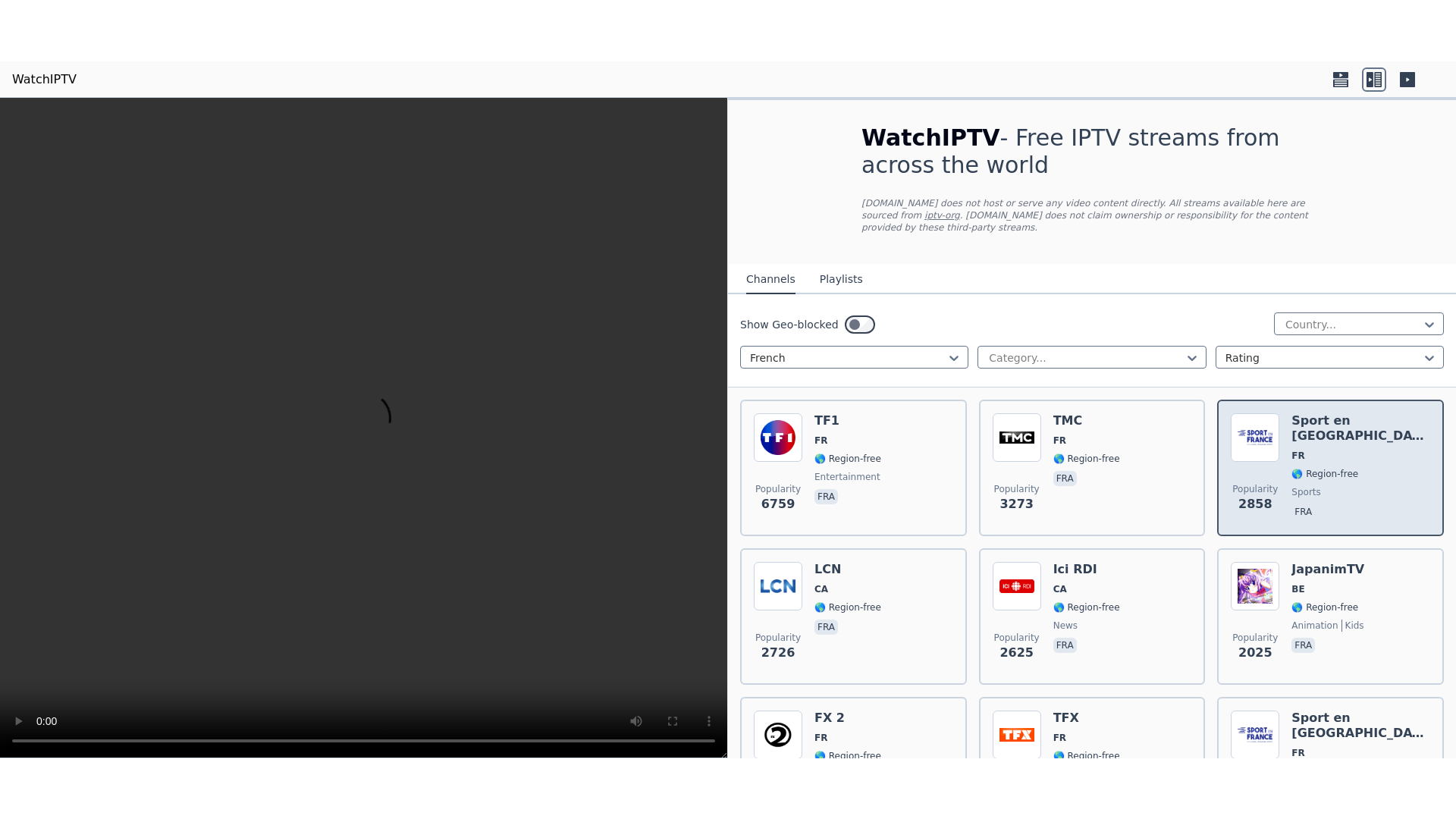
scroll to position [75, 0]
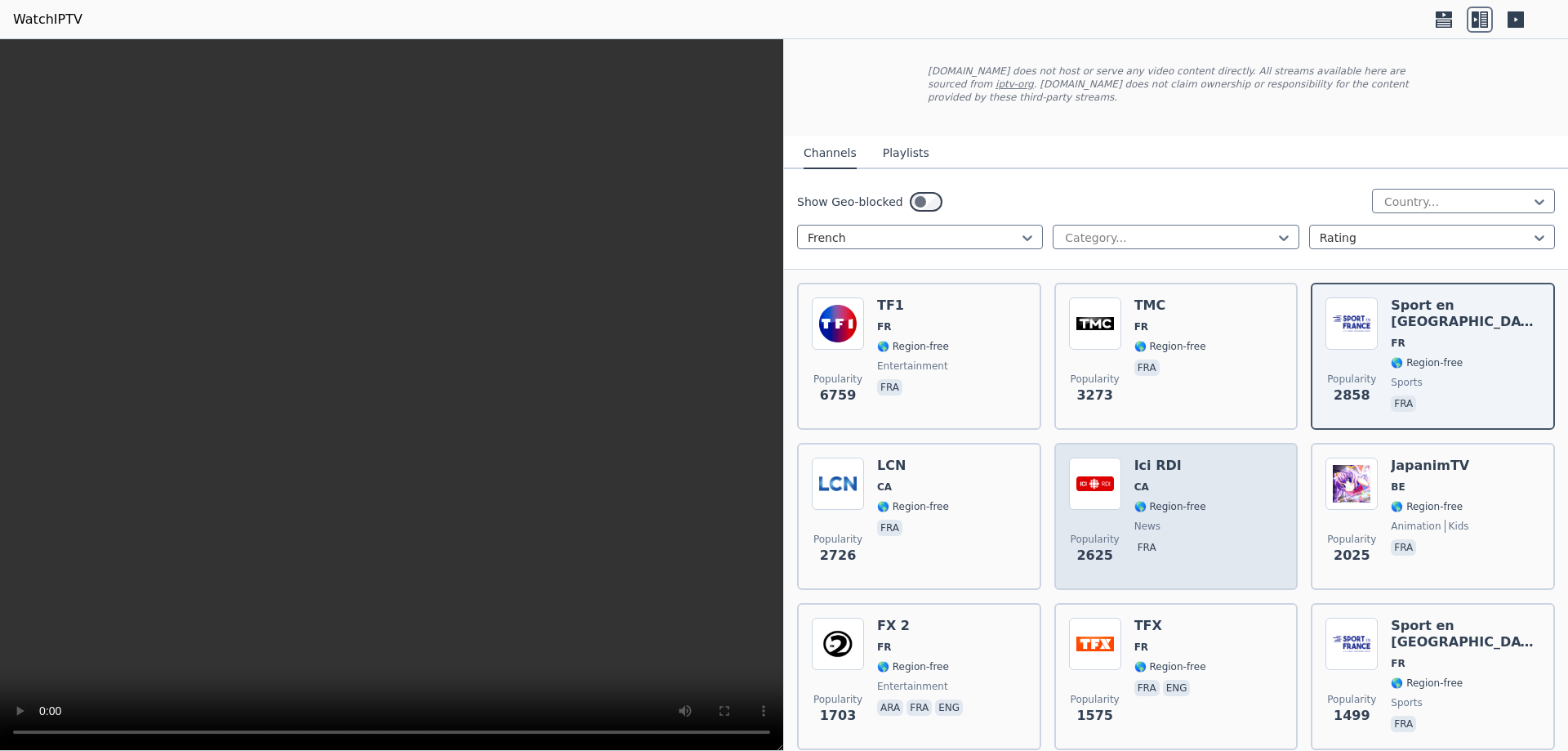
click at [1167, 500] on span "🌎 Region-free" at bounding box center [1170, 506] width 72 height 13
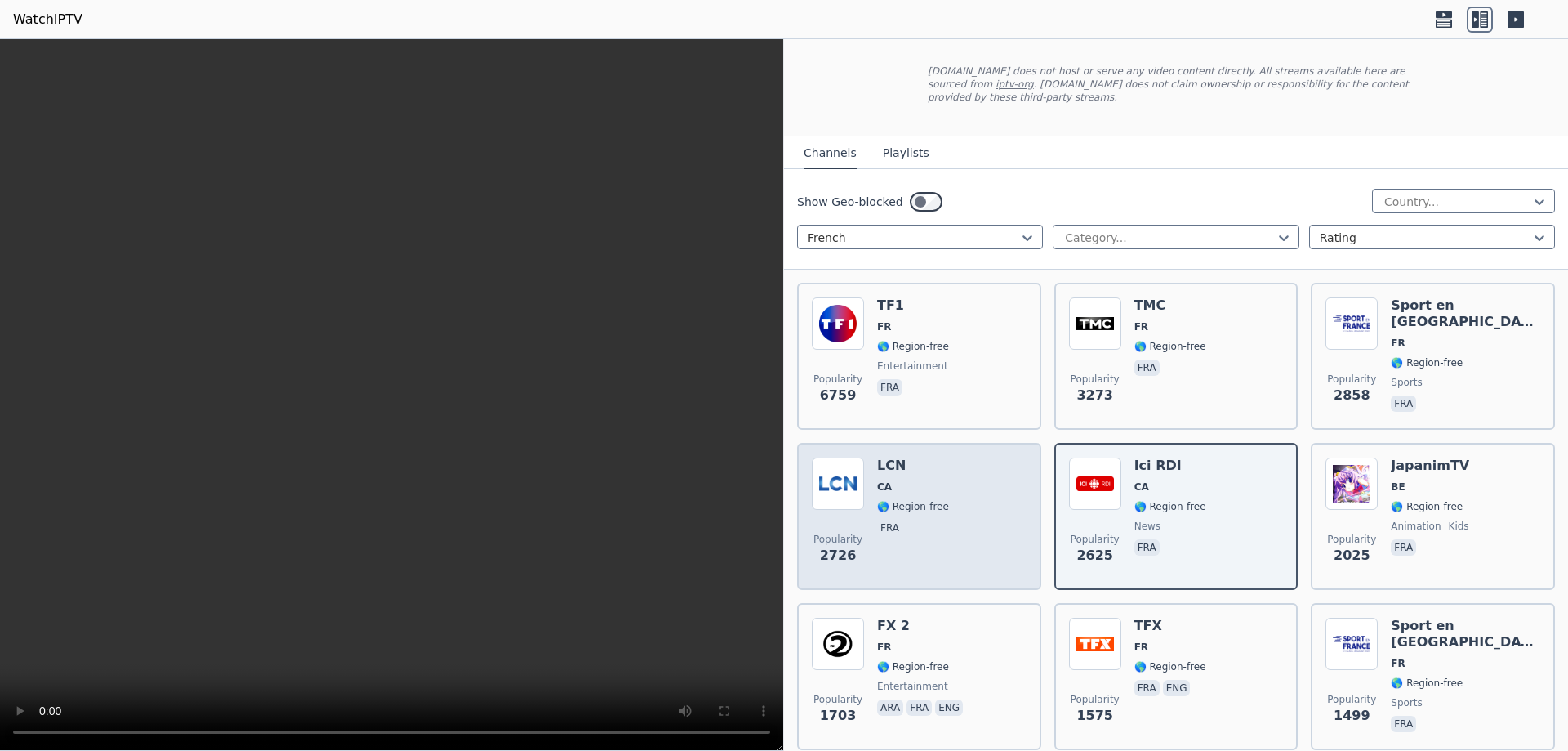
click at [922, 500] on span "🌎 Region-free" at bounding box center [912, 506] width 72 height 13
